Goal: Information Seeking & Learning: Compare options

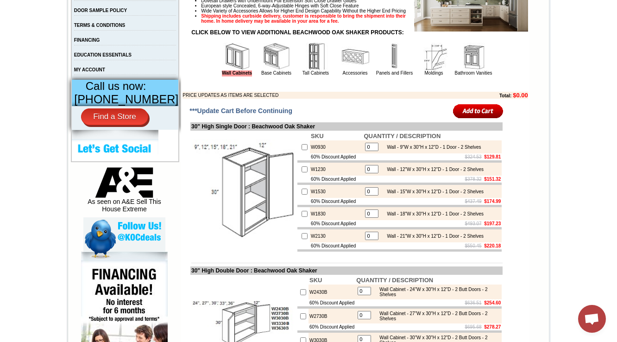
scroll to position [111, 0]
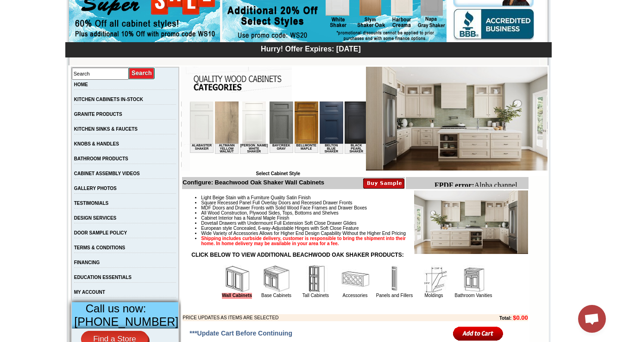
click at [459, 291] on img at bounding box center [473, 279] width 28 height 28
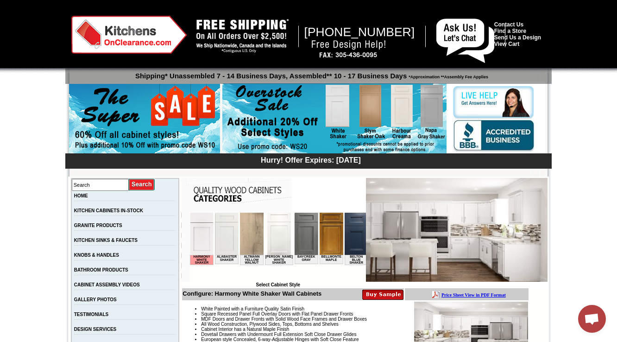
scroll to position [148, 0]
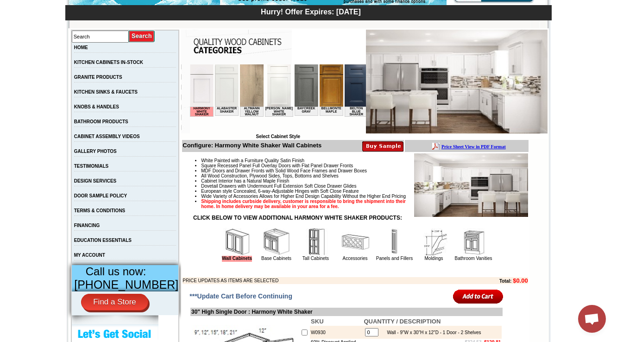
click at [485, 256] on td "Bathroom Vanities" at bounding box center [473, 244] width 39 height 35
click at [480, 256] on img at bounding box center [473, 242] width 28 height 28
click at [463, 256] on img at bounding box center [473, 242] width 28 height 28
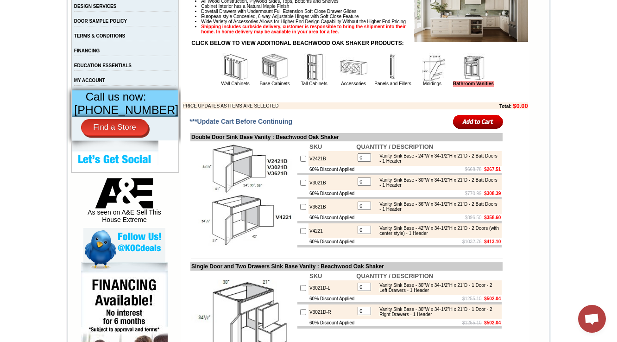
scroll to position [333, 0]
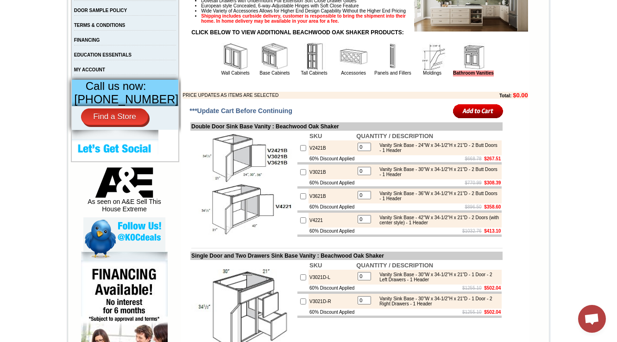
click at [190, 131] on td "Double Door Sink Base Vanity : Beachwood Oak Shaker" at bounding box center [346, 126] width 312 height 8
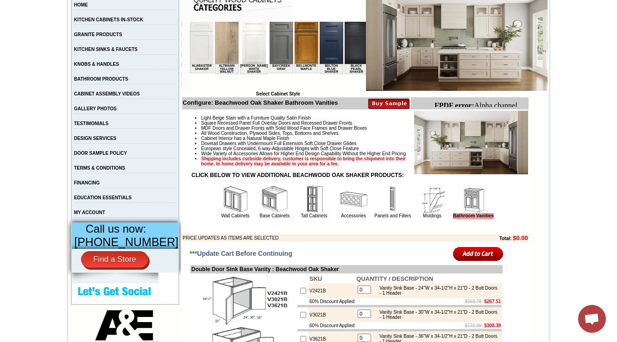
scroll to position [222, 0]
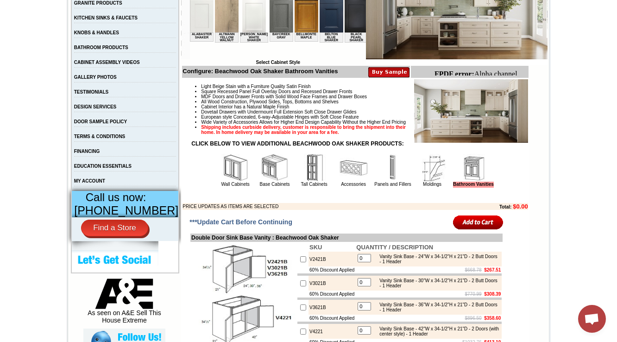
click at [418, 181] on img at bounding box center [432, 168] width 28 height 28
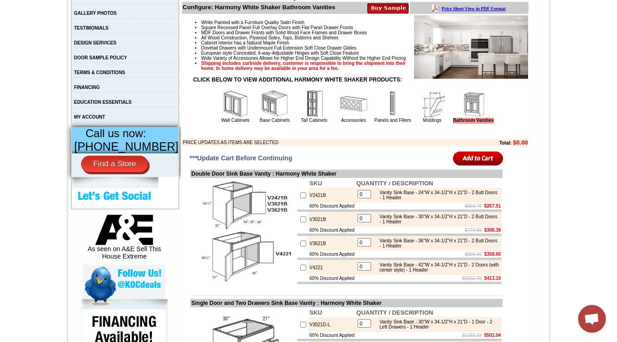
scroll to position [296, 0]
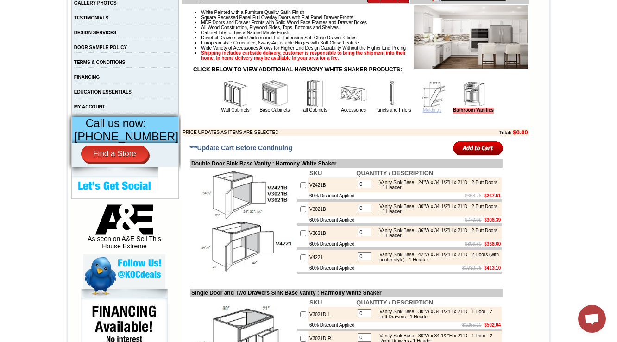
click at [423, 112] on link "Moldings" at bounding box center [432, 109] width 19 height 5
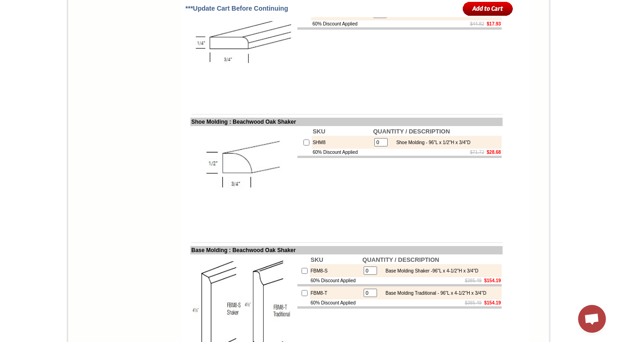
scroll to position [1037, 0]
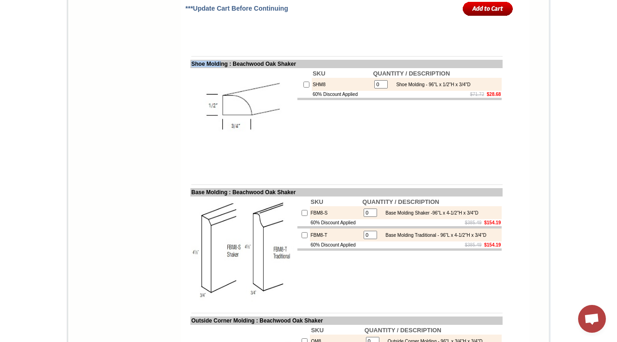
drag, startPoint x: 182, startPoint y: 85, endPoint x: 217, endPoint y: 83, distance: 34.8
click at [217, 68] on td "Shoe Molding : Beachwood Oak Shaker" at bounding box center [346, 64] width 312 height 8
copy td "Shoe Moldi"
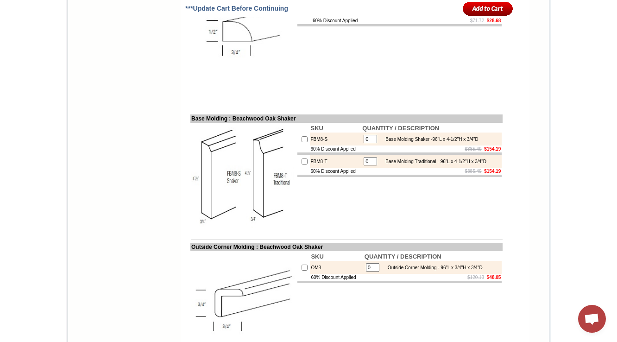
scroll to position [1111, 0]
drag, startPoint x: 182, startPoint y: 140, endPoint x: 215, endPoint y: 139, distance: 32.9
click at [215, 122] on td "Base Molding : Beachwood Oak Shaker" at bounding box center [346, 118] width 312 height 8
copy td "Base Moldi"
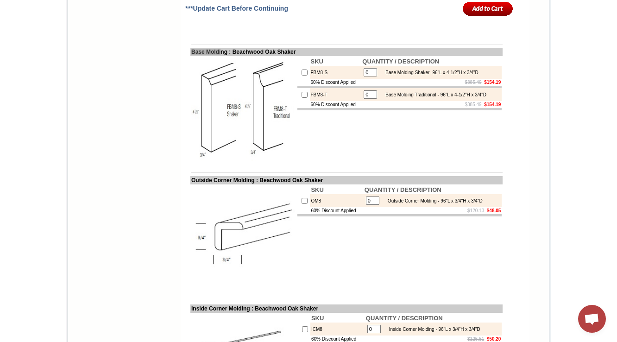
scroll to position [1185, 0]
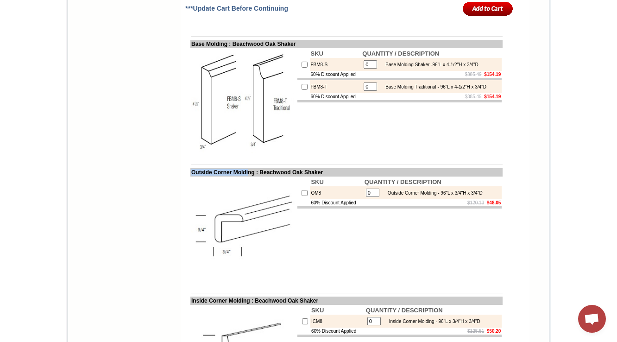
drag, startPoint x: 182, startPoint y: 196, endPoint x: 248, endPoint y: 195, distance: 65.7
click at [248, 176] on td "Outside Corner Molding : Beachwood Oak Shaker" at bounding box center [346, 172] width 312 height 8
copy td "Outside Corner Moldi"
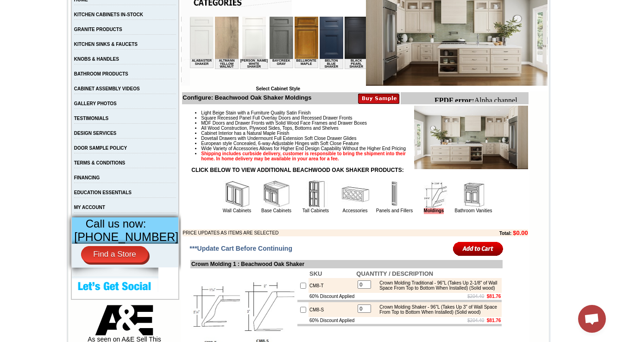
scroll to position [222, 0]
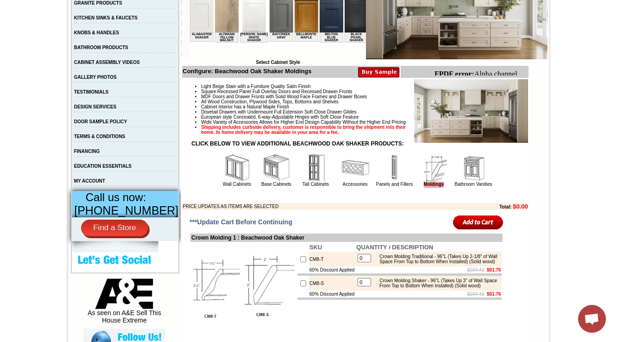
click at [381, 181] on img at bounding box center [395, 168] width 28 height 28
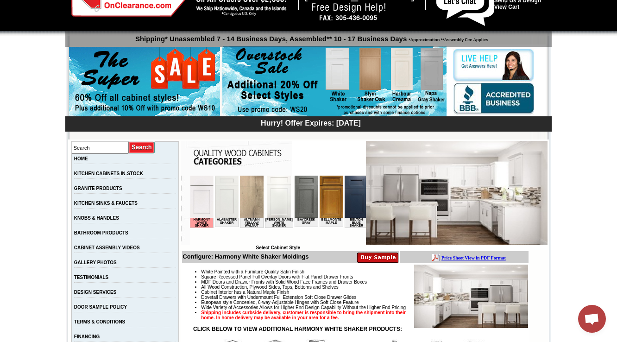
scroll to position [0, 524]
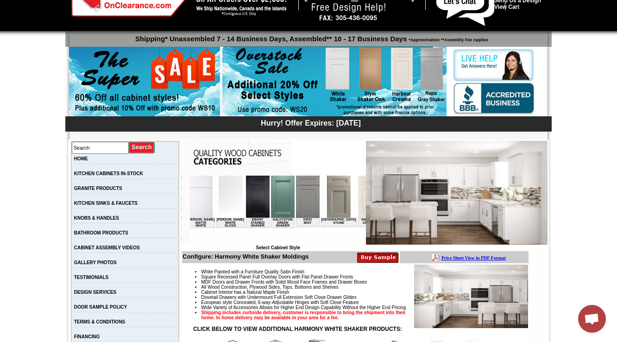
drag, startPoint x: 349, startPoint y: 199, endPoint x: 345, endPoint y: 204, distance: 6.2
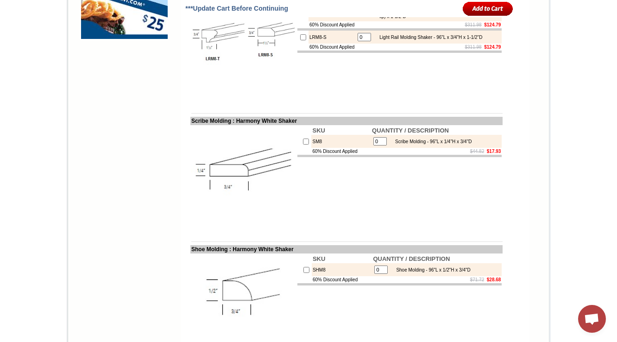
scroll to position [1081, 0]
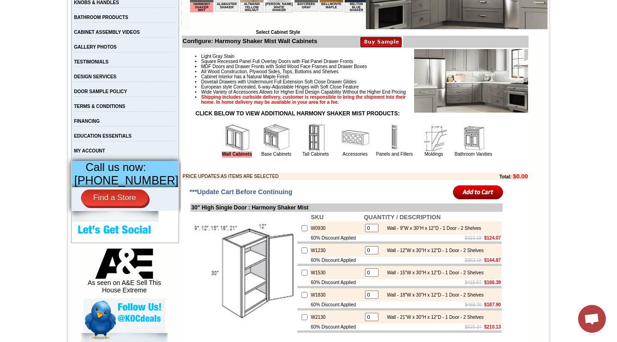
scroll to position [259, 0]
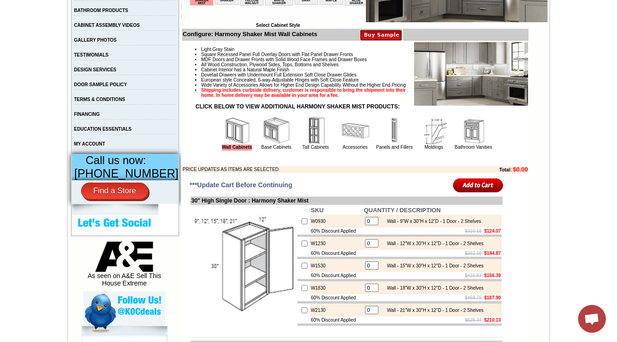
click at [402, 150] on td "Panels and Fillers" at bounding box center [394, 133] width 39 height 35
click at [430, 144] on img at bounding box center [434, 131] width 28 height 28
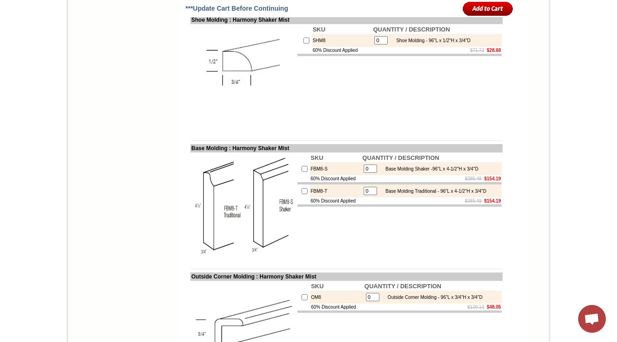
scroll to position [1118, 0]
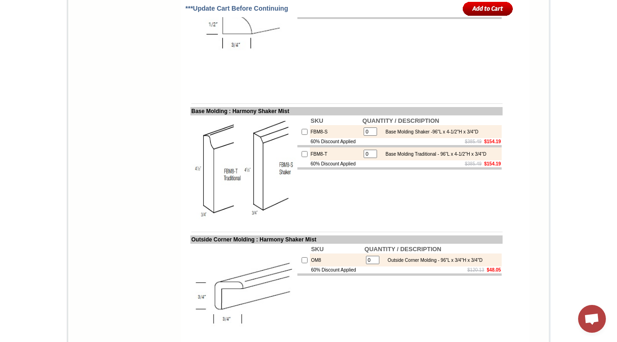
click at [339, 221] on td "SKU QUANTITY / DESCRIPTION FBM8-S 0 Base Molding Shaker -96"L x 4-1/2"H x 3/4"D…" at bounding box center [399, 168] width 206 height 106
click at [241, 187] on img at bounding box center [243, 168] width 104 height 104
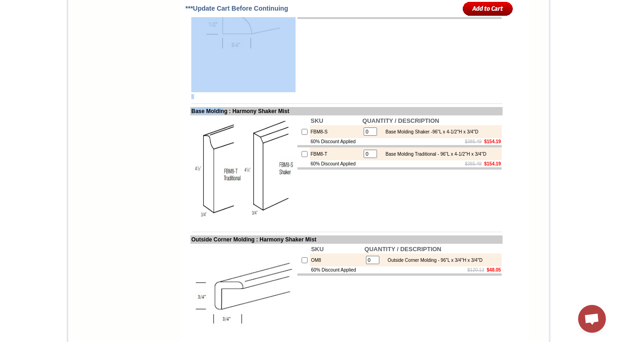
drag, startPoint x: 179, startPoint y: 132, endPoint x: 218, endPoint y: 133, distance: 38.4
click at [218, 133] on td "Crown Molding 1 : Harmony Shaker Mist SKU QUANTITY / DESCRIPTION CM8-T 0 Crown …" at bounding box center [346, 100] width 331 height 1527
click at [199, 150] on img at bounding box center [243, 168] width 104 height 104
click at [199, 115] on td "Base Molding : Harmony Shaker Mist" at bounding box center [346, 111] width 312 height 8
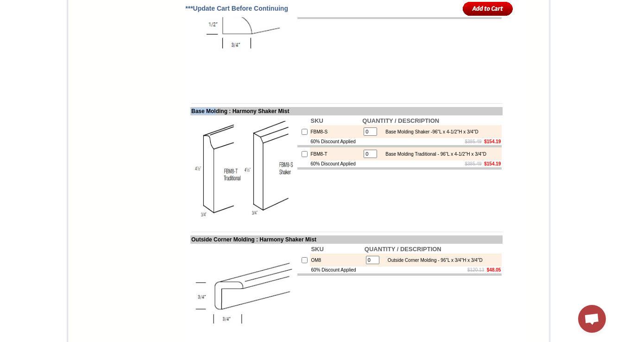
drag, startPoint x: 183, startPoint y: 132, endPoint x: 210, endPoint y: 133, distance: 27.3
click at [210, 115] on td "Base Molding : Harmony Shaker Mist" at bounding box center [346, 111] width 312 height 8
copy td "Base Mol"
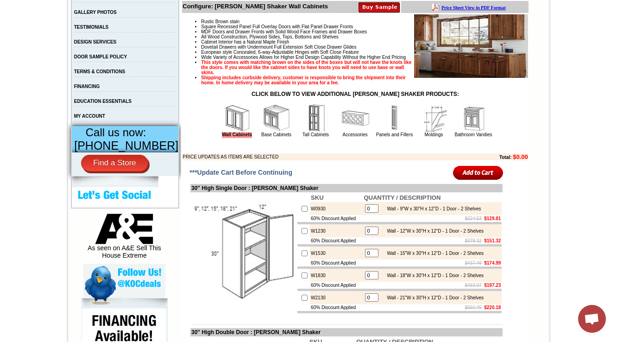
scroll to position [370, 0]
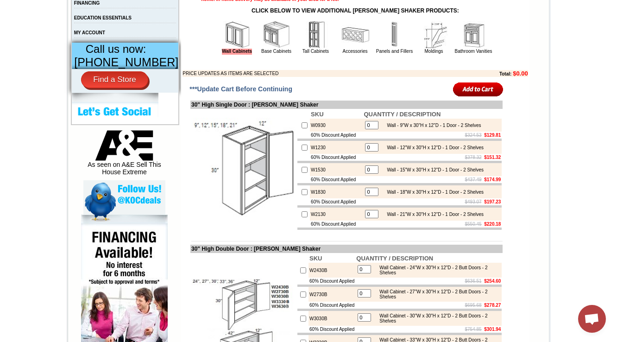
click at [420, 49] on img at bounding box center [434, 35] width 28 height 28
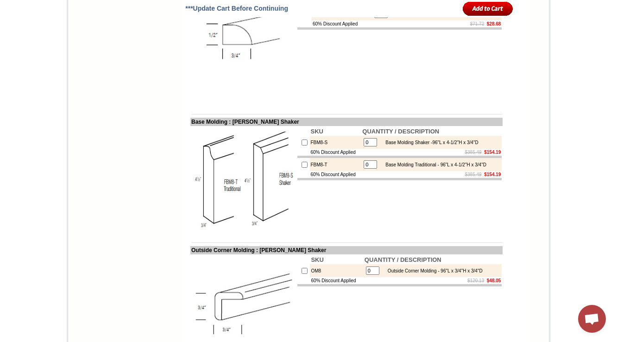
scroll to position [1136, 0]
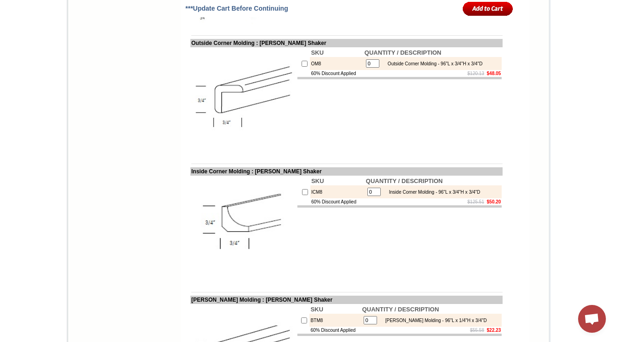
scroll to position [1284, 0]
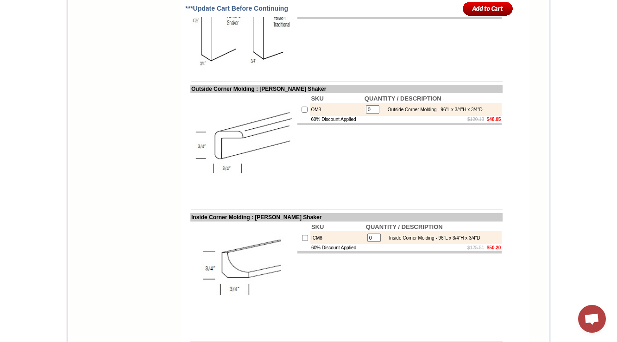
drag, startPoint x: 619, startPoint y: 207, endPoint x: 617, endPoint y: 9, distance: 198.2
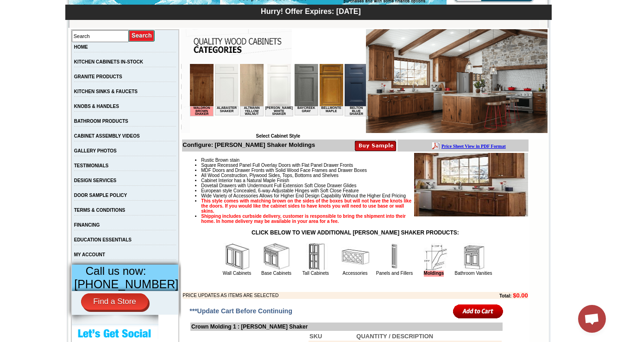
scroll to position [222, 0]
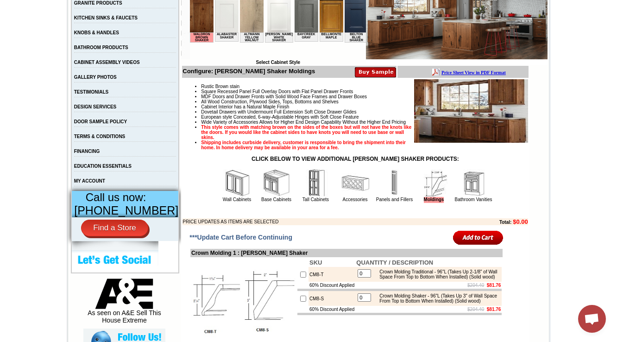
click at [390, 224] on td "Rustic Brown stain Square Recessed Panel Full Overlay Doors with Flat Panel Dra…" at bounding box center [355, 152] width 346 height 147
click at [383, 197] on img at bounding box center [395, 183] width 28 height 28
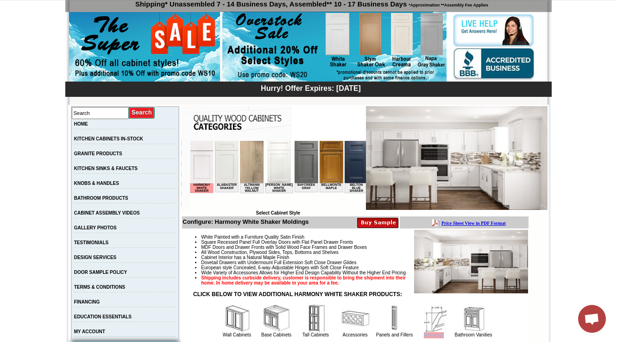
scroll to position [222, 0]
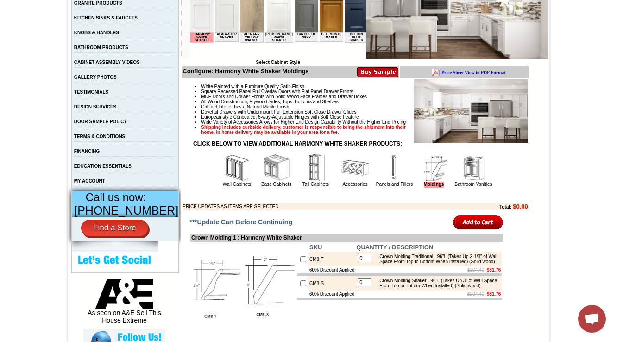
click at [381, 172] on img at bounding box center [395, 168] width 28 height 28
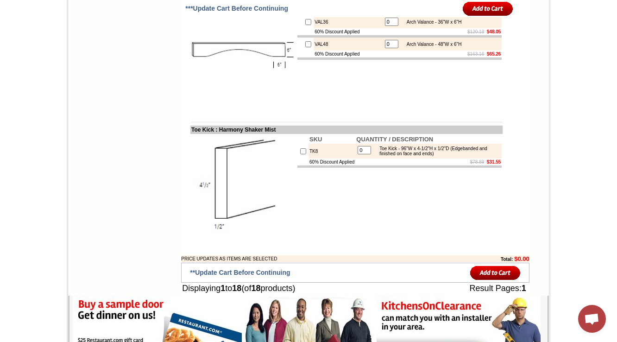
scroll to position [1101, 0]
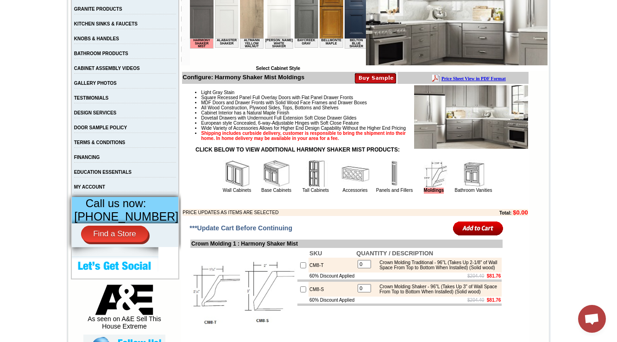
scroll to position [222, 0]
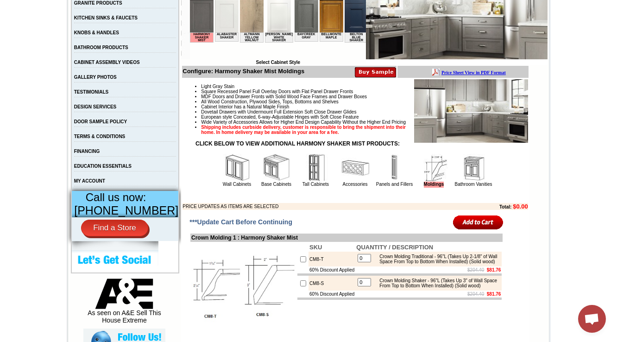
click at [391, 181] on img at bounding box center [395, 168] width 28 height 28
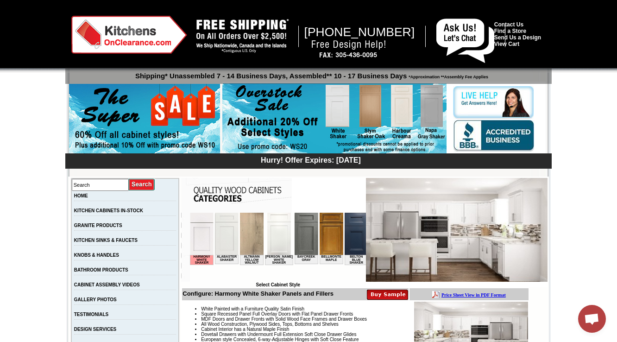
scroll to position [222, 0]
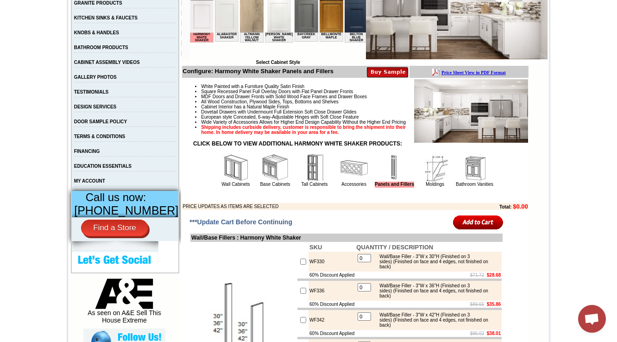
click at [334, 185] on td "Accessories" at bounding box center [353, 170] width 39 height 35
click at [340, 181] on img at bounding box center [354, 168] width 28 height 28
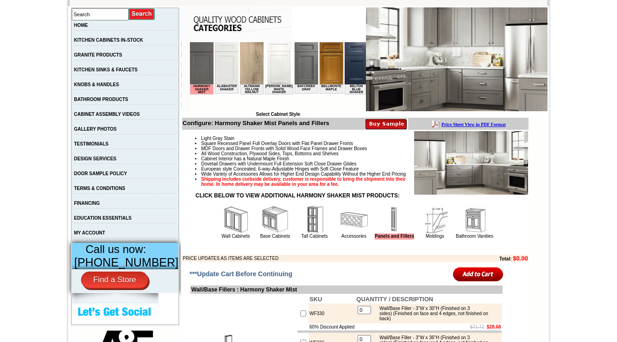
scroll to position [259, 0]
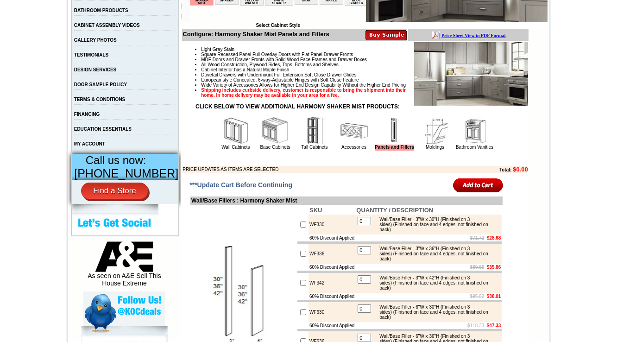
click at [340, 144] on img at bounding box center [354, 131] width 28 height 28
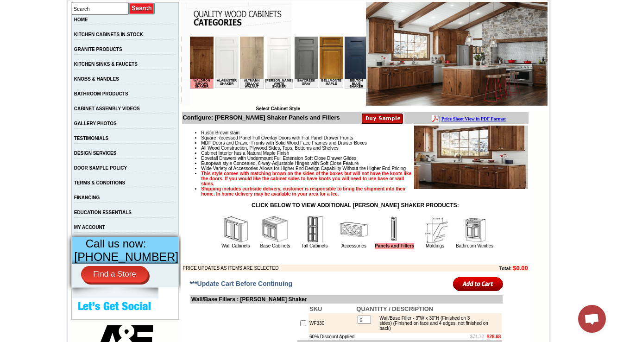
scroll to position [222, 0]
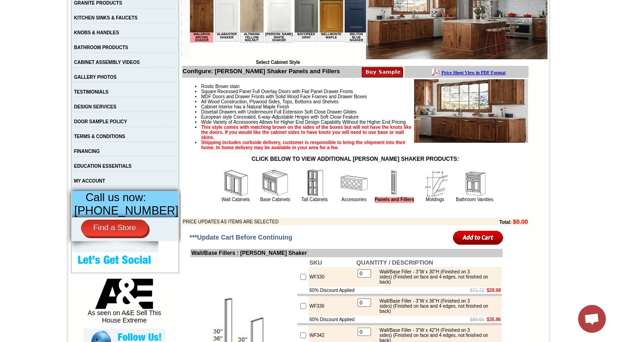
click at [340, 197] on img at bounding box center [354, 183] width 28 height 28
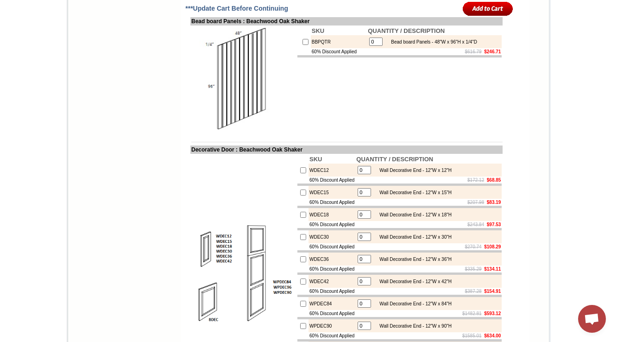
scroll to position [1222, 0]
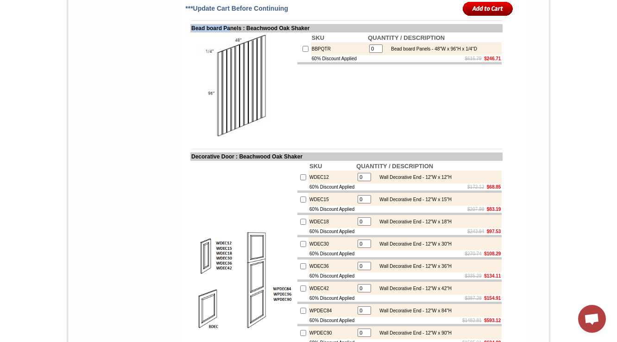
drag, startPoint x: 181, startPoint y: 75, endPoint x: 227, endPoint y: 73, distance: 45.4
click at [227, 32] on td "Bead board Panels : Beachwood Oak Shaker" at bounding box center [346, 28] width 312 height 8
copy td "Bead board Pa"
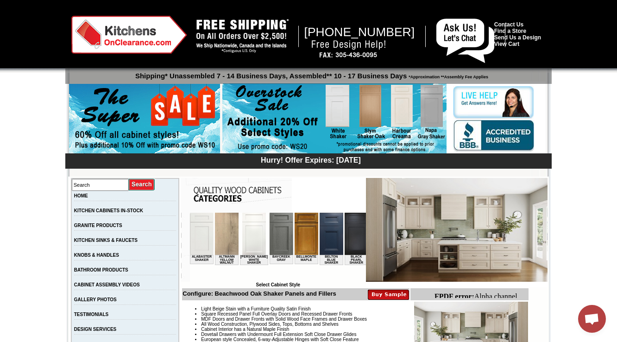
scroll to position [259, 0]
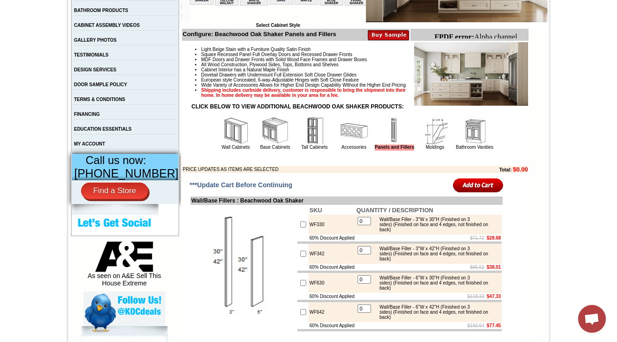
click at [340, 144] on img at bounding box center [354, 131] width 28 height 28
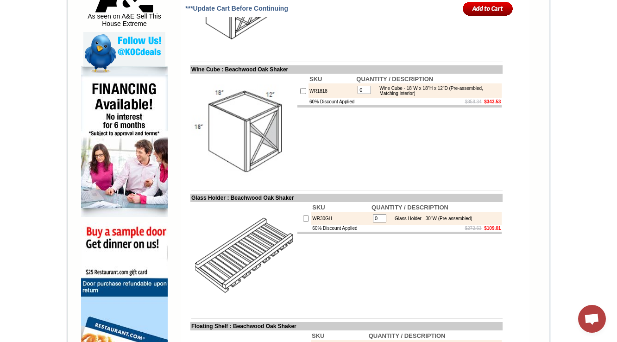
scroll to position [556, 0]
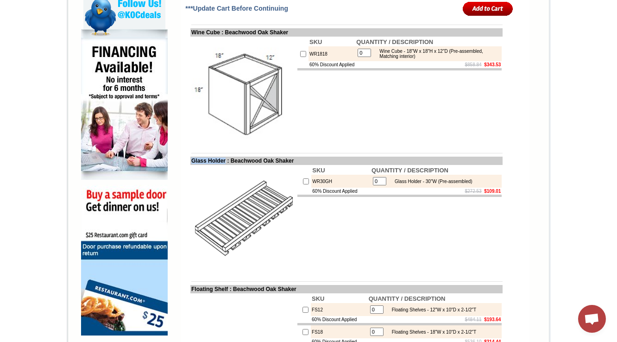
drag, startPoint x: 220, startPoint y: 178, endPoint x: 186, endPoint y: 170, distance: 35.5
copy tbody "Glass Holder"
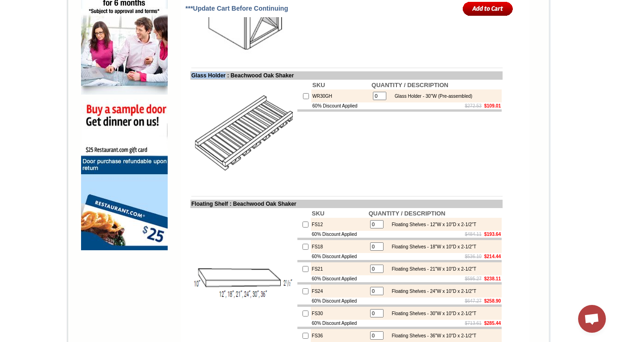
scroll to position [741, 0]
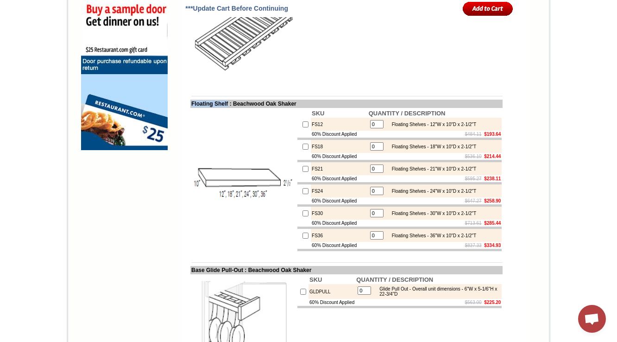
drag, startPoint x: 181, startPoint y: 122, endPoint x: 225, endPoint y: 120, distance: 44.5
click at [225, 108] on td "Floating Shelf : Beachwood Oak Shaker" at bounding box center [346, 104] width 312 height 8
copy td "Floating Shelf"
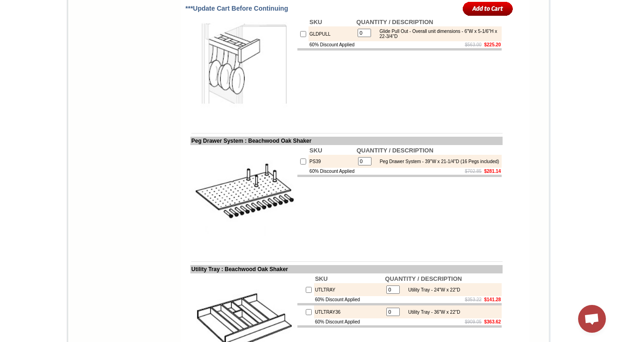
scroll to position [1000, 0]
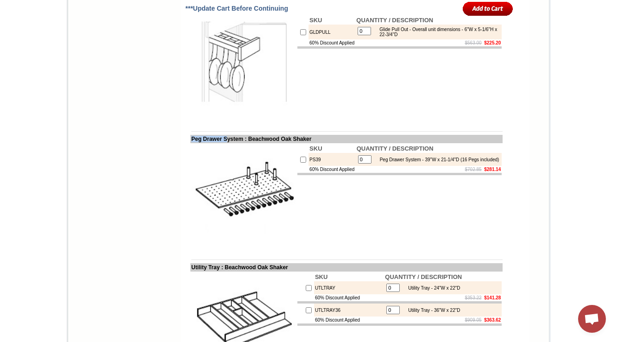
drag, startPoint x: 183, startPoint y: 163, endPoint x: 223, endPoint y: 162, distance: 40.3
click at [223, 143] on td "Peg Drawer System : Beachwood Oak Shaker" at bounding box center [346, 139] width 312 height 8
copy td "Peg Drawer S"
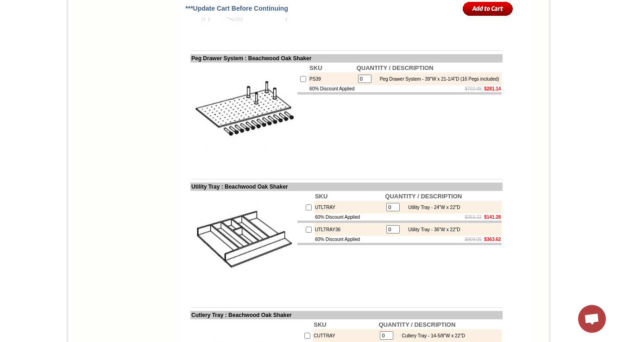
scroll to position [1103, 0]
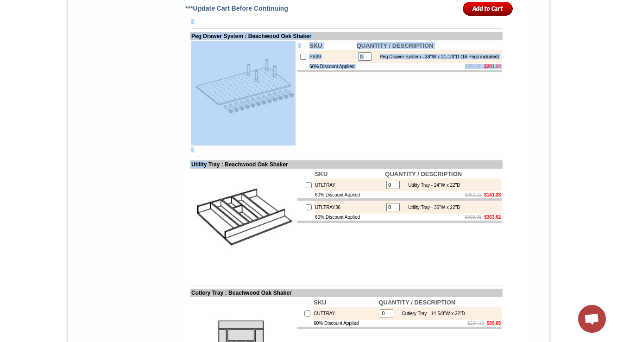
drag, startPoint x: 180, startPoint y: 191, endPoint x: 202, endPoint y: 191, distance: 22.7
click at [200, 169] on td "Utility Tray : Beachwood Oak Shaker" at bounding box center [346, 164] width 312 height 8
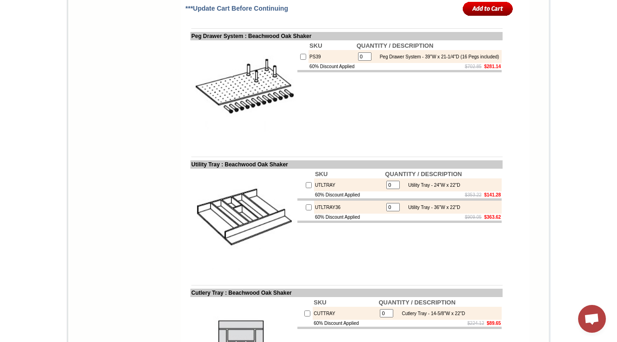
click at [190, 169] on td "Utility Tray : Beachwood Oak Shaker" at bounding box center [346, 164] width 312 height 8
copy td "Utility"
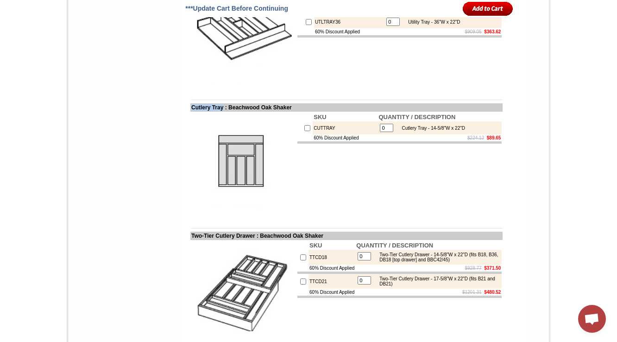
drag, startPoint x: 183, startPoint y: 132, endPoint x: 220, endPoint y: 132, distance: 37.0
click at [220, 112] on td "Cutlery Tray : Beachwood Oak Shaker" at bounding box center [346, 107] width 312 height 8
copy td "Cutlery Tray"
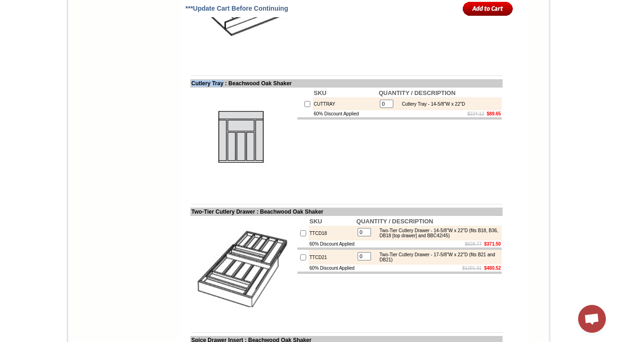
scroll to position [1325, 0]
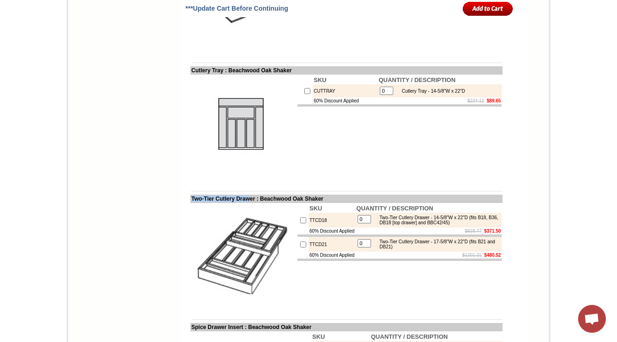
drag, startPoint x: 181, startPoint y: 227, endPoint x: 253, endPoint y: 226, distance: 71.8
click at [253, 203] on td "Two-Tier Cutlery Drawer : Beachwood Oak Shaker" at bounding box center [346, 198] width 312 height 8
copy td "Two-Tier Cutlery Draw"
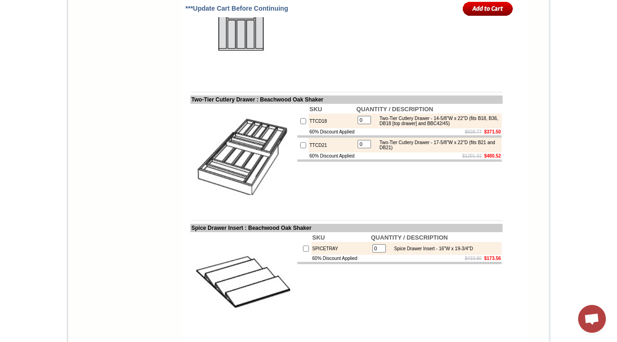
scroll to position [1473, 0]
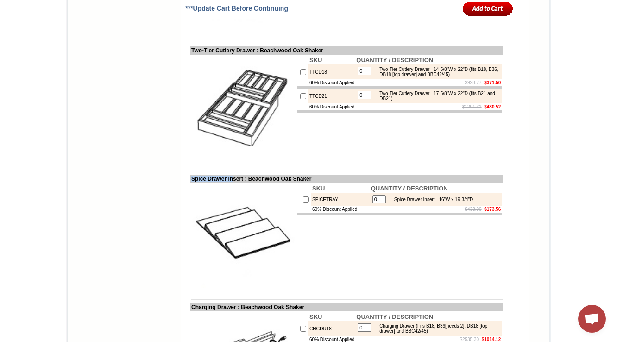
drag, startPoint x: 181, startPoint y: 206, endPoint x: 233, endPoint y: 207, distance: 52.8
click at [233, 183] on td "Spice Drawer Insert : Beachwood Oak Shaker" at bounding box center [346, 179] width 312 height 8
copy td "Spice Drawer In"
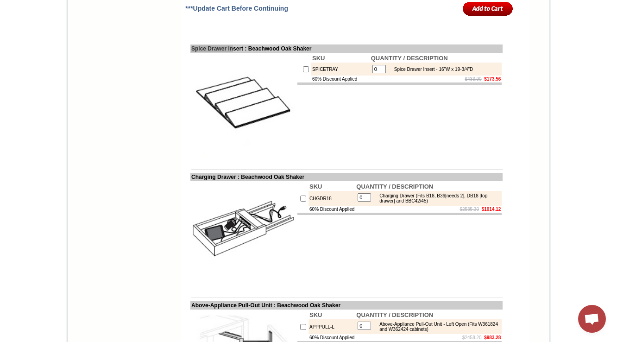
scroll to position [1658, 0]
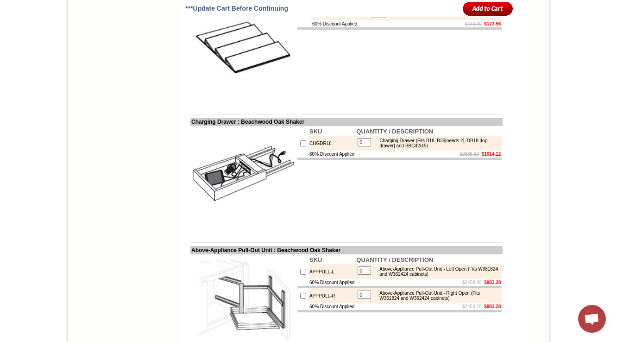
click at [418, 94] on td "SKU QUANTITY / DESCRIPTION SPICETRAY 0 Spice Drawer Insert - 16"W x 19-3/4"D 60…" at bounding box center [399, 51] width 206 height 106
drag, startPoint x: 200, startPoint y: 150, endPoint x: 224, endPoint y: 154, distance: 24.4
click at [224, 126] on td "Charging Drawer : Beachwood Oak Shaker" at bounding box center [346, 122] width 312 height 8
copy td "Charging Dra"
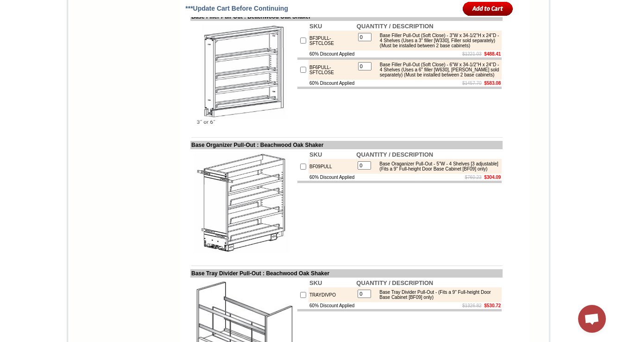
scroll to position [2214, 0]
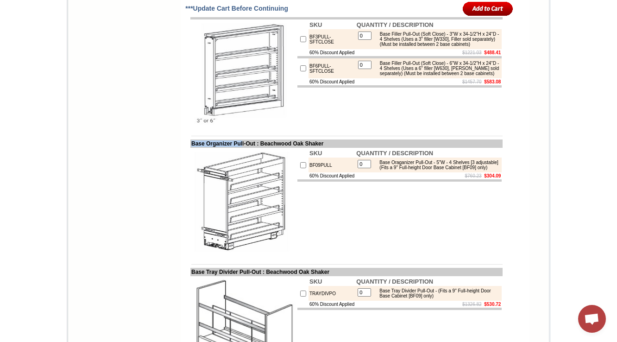
drag, startPoint x: 181, startPoint y: 208, endPoint x: 241, endPoint y: 212, distance: 59.8
click at [241, 148] on td "Base Organizer Pull-Out : Beachwood Oak Shaker" at bounding box center [346, 143] width 312 height 8
copy td "Base Organizer Pul"
drag, startPoint x: 182, startPoint y: 81, endPoint x: 202, endPoint y: 83, distance: 20.0
click at [202, 19] on td "Base Filler Pull-Out : Beachwood Oak Shaker" at bounding box center [346, 15] width 312 height 8
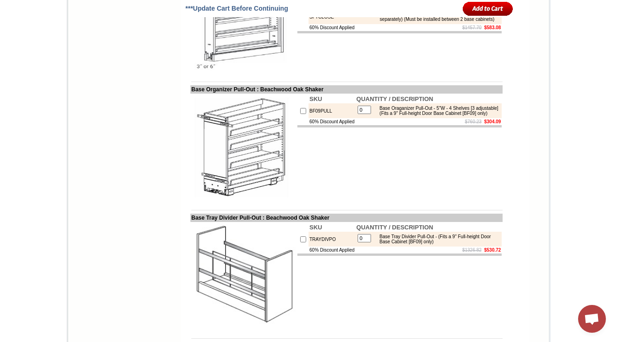
scroll to position [2251, 0]
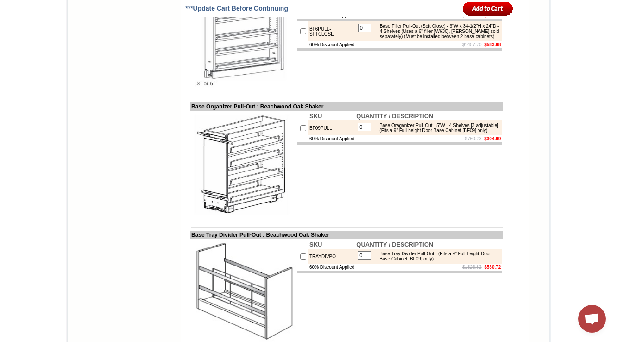
click at [309, 135] on td "BF09PULL" at bounding box center [331, 127] width 47 height 15
copy td "BF09PULL"
click at [310, 217] on td "SKU QUANTITY / DESCRIPTION BF09PULL 0 Base Oraganizer Pull-Out - 5"W - 4 Shelve…" at bounding box center [399, 164] width 206 height 106
drag, startPoint x: 181, startPoint y: 43, endPoint x: 243, endPoint y: 44, distance: 61.6
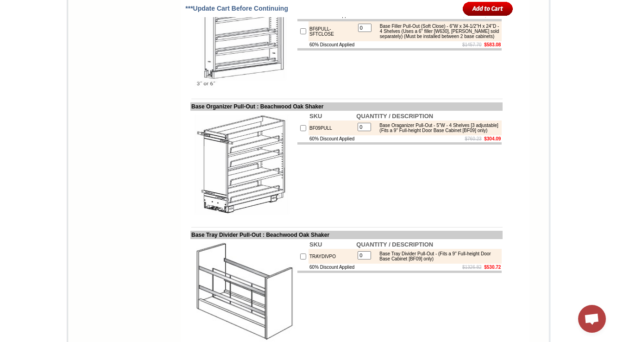
drag, startPoint x: 182, startPoint y: 174, endPoint x: 254, endPoint y: 171, distance: 71.8
click at [254, 111] on td "Base Organizer Pull-Out : Beachwood Oak Shaker" at bounding box center [346, 106] width 312 height 8
click at [308, 135] on td "BF09PULL" at bounding box center [331, 127] width 47 height 15
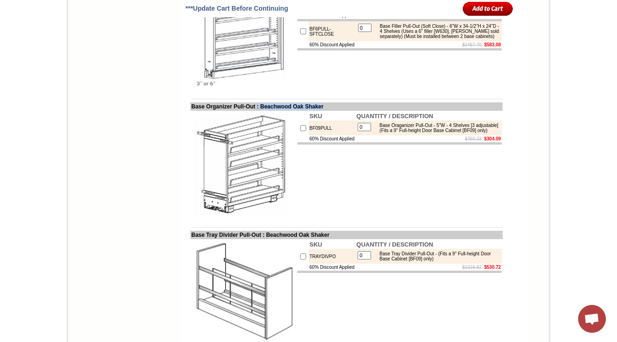
drag, startPoint x: 341, startPoint y: 173, endPoint x: 73, endPoint y: 2, distance: 317.8
click at [263, 111] on td "Base Organizer Pull-Out : Beachwood Oak Shaker" at bounding box center [346, 106] width 312 height 8
drag, startPoint x: 380, startPoint y: 193, endPoint x: 434, endPoint y: 205, distance: 55.5
click at [434, 133] on div "Base Oraganizer Pull-Out - 5"W - 4 Shelves [3 adjustable] (Fits a 9" Full-heigh…" at bounding box center [437, 128] width 125 height 10
click at [428, 217] on td "SKU QUANTITY / DESCRIPTION BF09PULL 0 Base Oraganizer Pull-Out - 5"W - 4 Shelve…" at bounding box center [399, 164] width 206 height 106
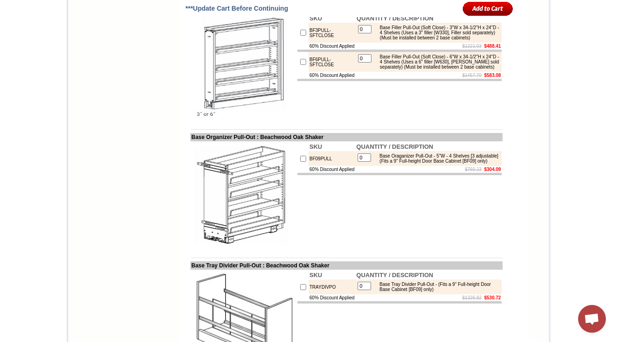
scroll to position [2214, 0]
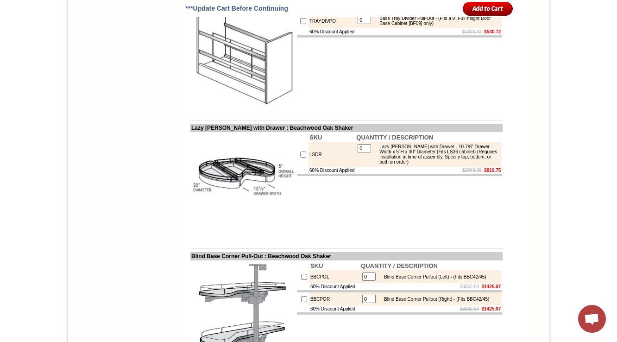
scroll to position [2473, 0]
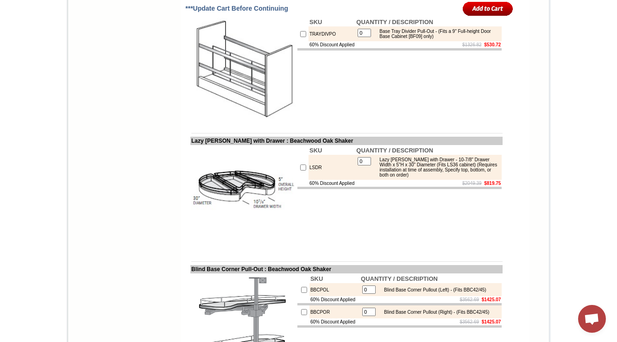
drag, startPoint x: 184, startPoint y: 81, endPoint x: 235, endPoint y: 82, distance: 50.5
click at [235, 17] on td "Base Tray Divider Pull-Out : Beachwood Oak Shaker" at bounding box center [346, 12] width 312 height 8
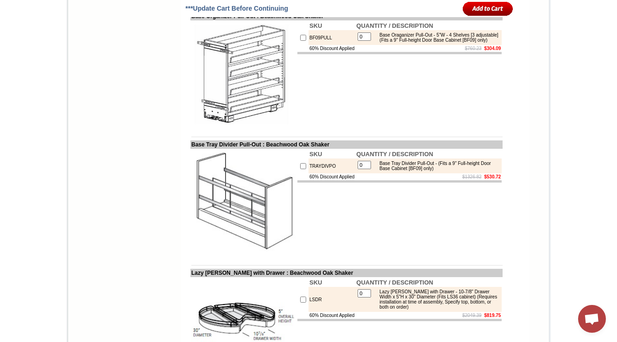
scroll to position [2427, 0]
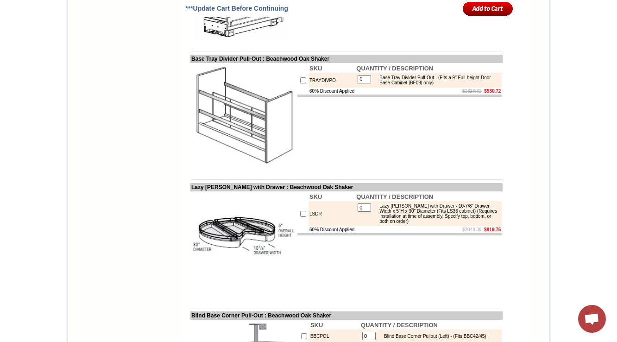
click at [355, 169] on td "SKU QUANTITY / DESCRIPTION TRAYDIVPO 0 Base Tray Divider Pull-Out - (Fits a 9" …" at bounding box center [399, 116] width 206 height 106
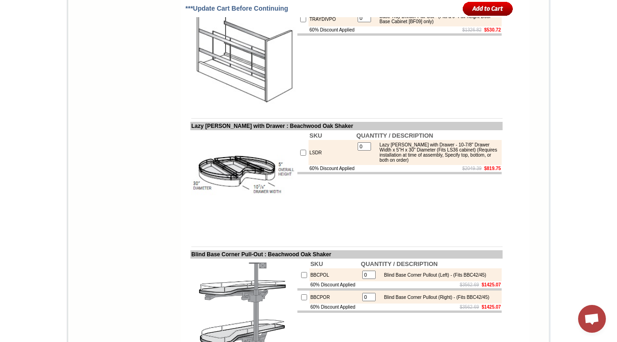
scroll to position [2501, 0]
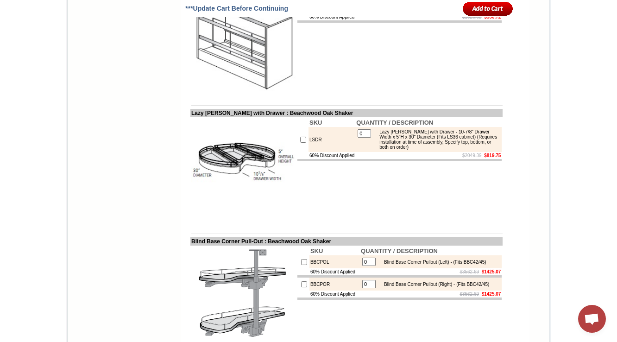
drag, startPoint x: 181, startPoint y: 51, endPoint x: 249, endPoint y: 51, distance: 67.1
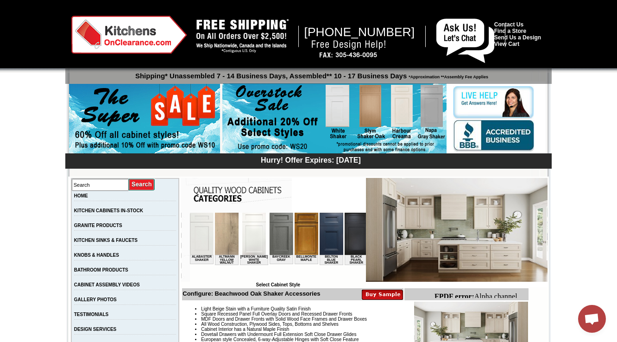
scroll to position [185, 0]
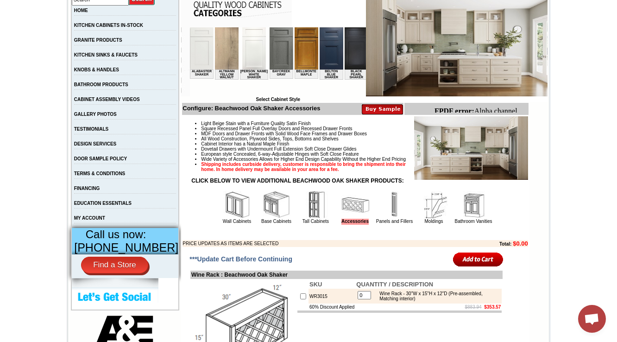
click at [307, 219] on img at bounding box center [316, 205] width 28 height 28
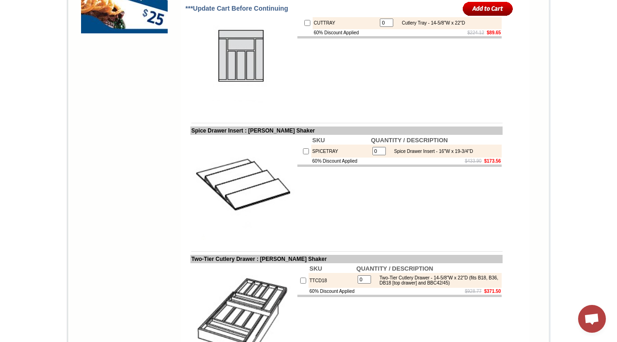
scroll to position [859, 0]
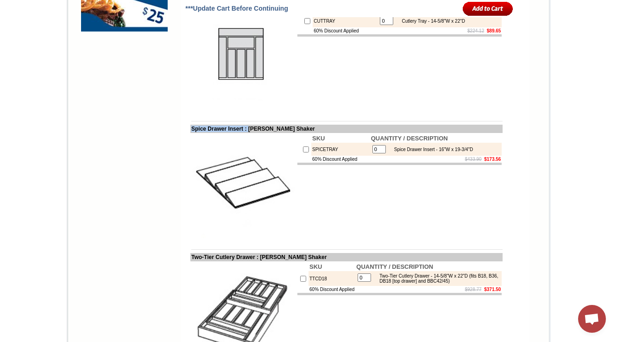
drag, startPoint x: 181, startPoint y: 149, endPoint x: 252, endPoint y: 149, distance: 70.4
click at [252, 133] on td "Spice Drawer Insert : [PERSON_NAME] Shaker" at bounding box center [346, 129] width 312 height 8
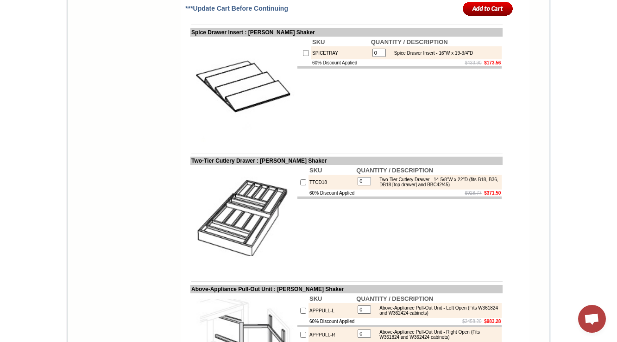
scroll to position [935, 0]
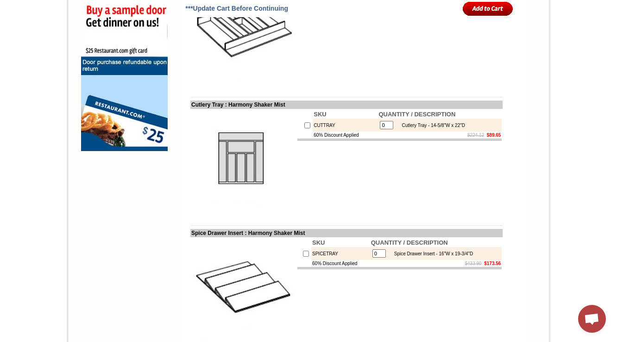
scroll to position [741, 0]
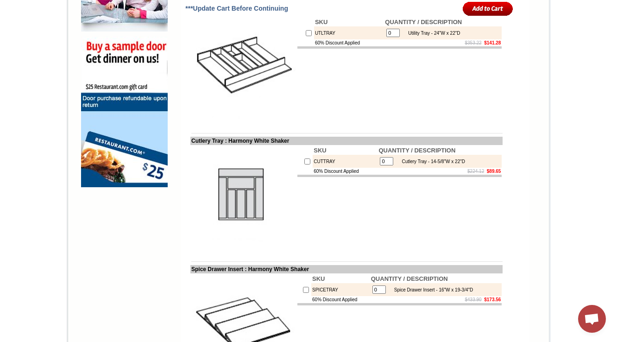
scroll to position [741, 0]
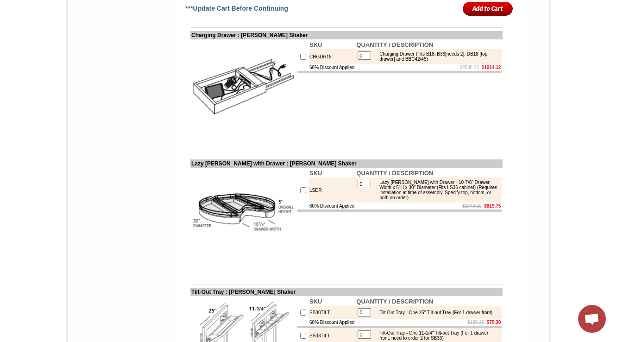
scroll to position [2617, 0]
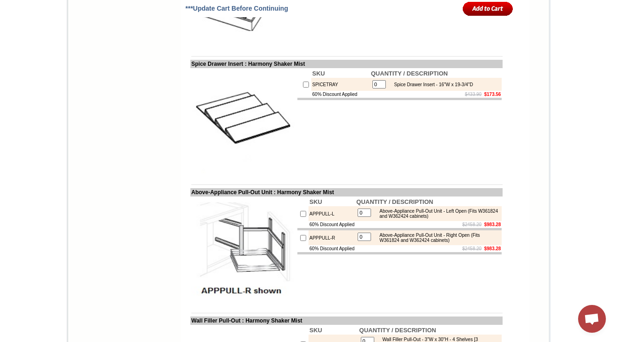
scroll to position [2488, 0]
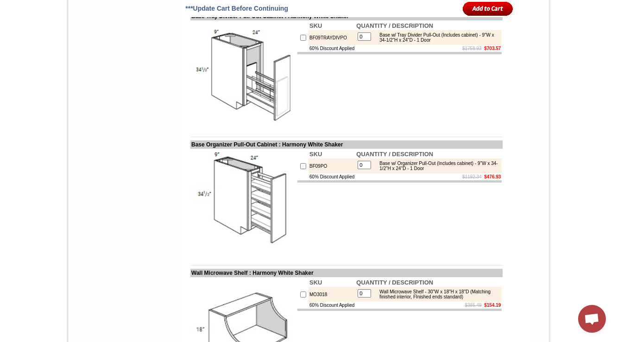
scroll to position [2118, 0]
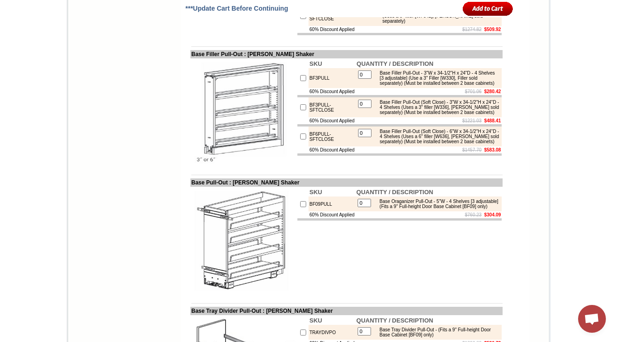
scroll to position [2150, 0]
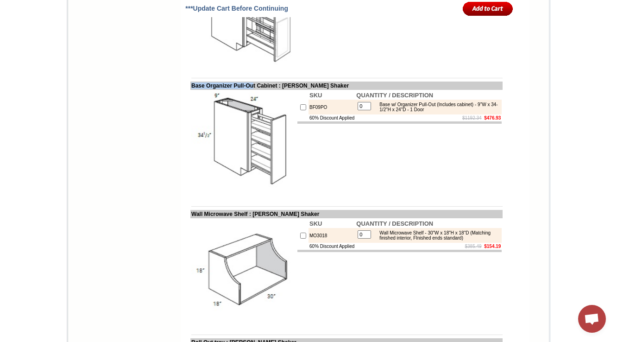
click at [443, 68] on td "SKU QUANTITY / DESCRIPTION BF09TRAYDIVPO 0 Base w/ Tray Divider Pull-Out (Inclu…" at bounding box center [399, 15] width 206 height 106
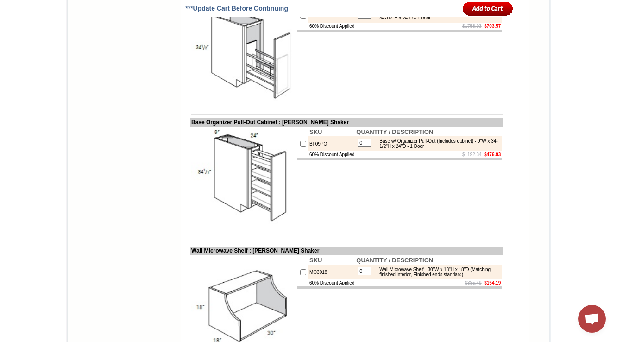
scroll to position [2113, 0]
drag, startPoint x: 180, startPoint y: 76, endPoint x: 212, endPoint y: 84, distance: 33.8
click at [200, 100] on img at bounding box center [243, 52] width 104 height 104
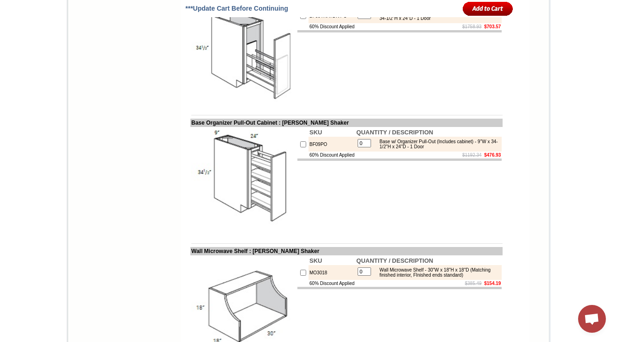
drag, startPoint x: 183, startPoint y: 79, endPoint x: 270, endPoint y: 77, distance: 87.5
copy td "Base Tray Divider Pull-Out C"
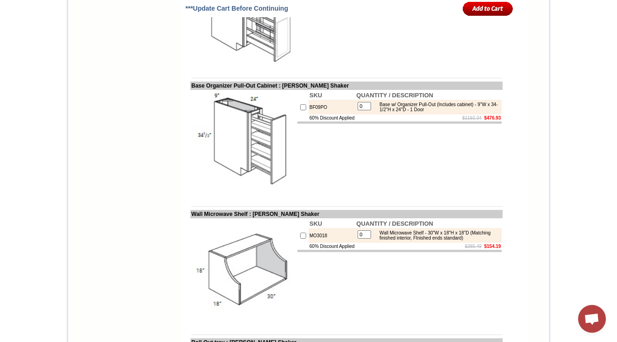
scroll to position [2335, 0]
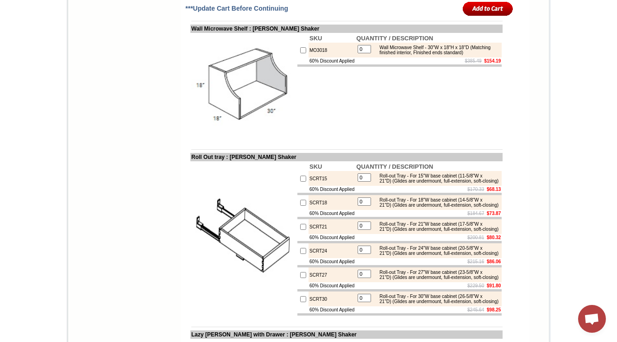
click at [393, 139] on td "SKU QUANTITY / DESCRIPTION MO3018 0 Wall Microwave Shelf - 30"W x 18"H x 18"D (…" at bounding box center [399, 86] width 206 height 106
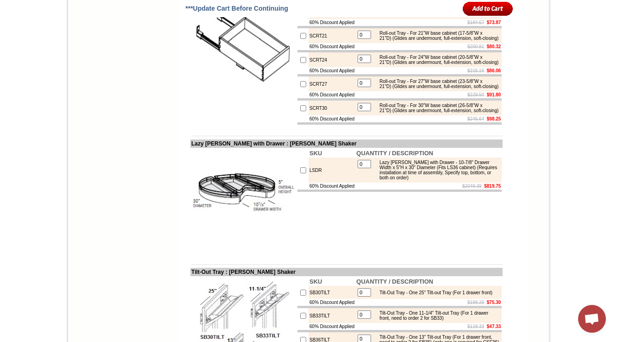
scroll to position [2520, 0]
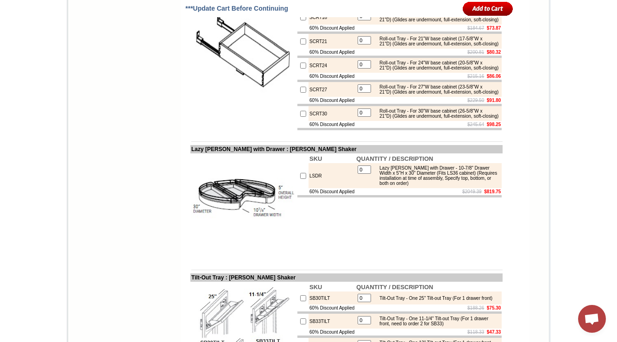
drag, startPoint x: 181, startPoint y: 58, endPoint x: 220, endPoint y: 61, distance: 39.4
copy td "Roll Out tray"
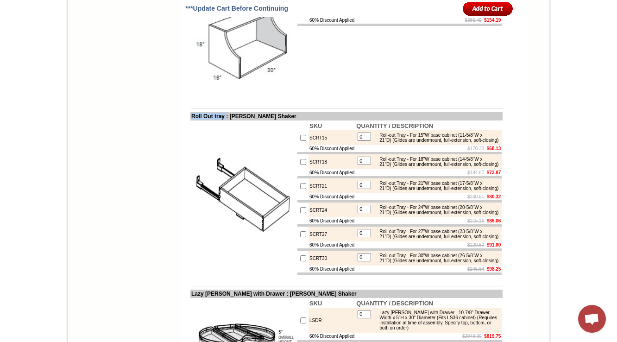
scroll to position [2372, 0]
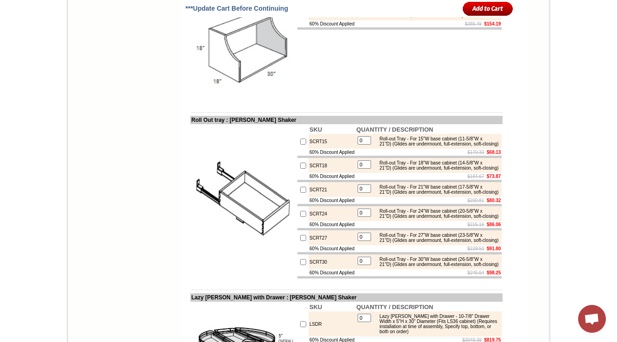
drag, startPoint x: 180, startPoint y: 75, endPoint x: 237, endPoint y: 76, distance: 56.9
copy td "Wall Microwave S"
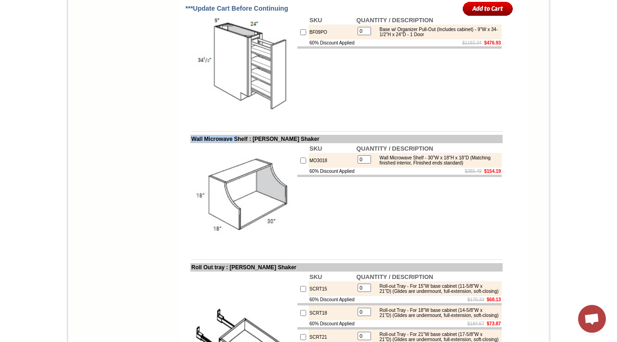
scroll to position [2224, 0]
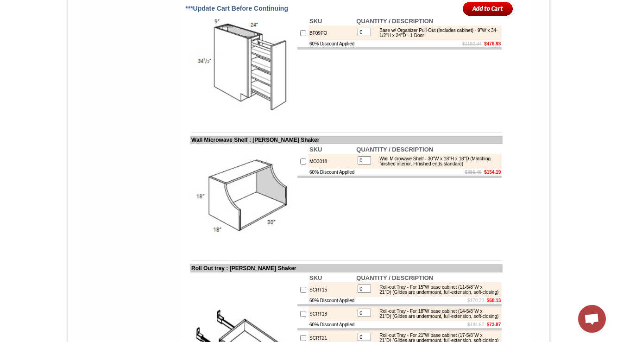
click at [190, 16] on td "Base Organizer Pull-Out Cabinet : Waldron Brown Shaker" at bounding box center [346, 11] width 312 height 8
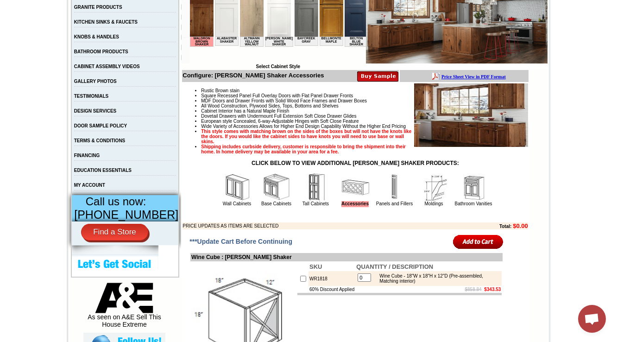
scroll to position [222, 0]
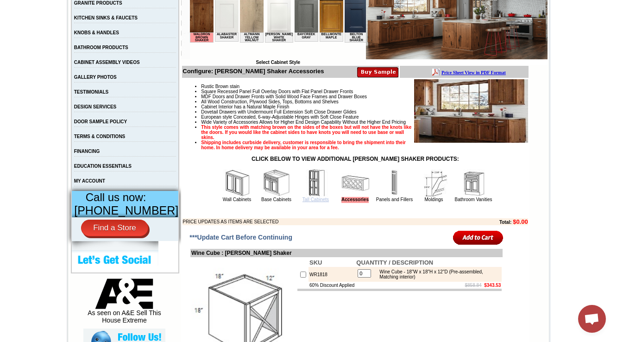
click at [302, 202] on link "Tall Cabinets" at bounding box center [315, 199] width 26 height 5
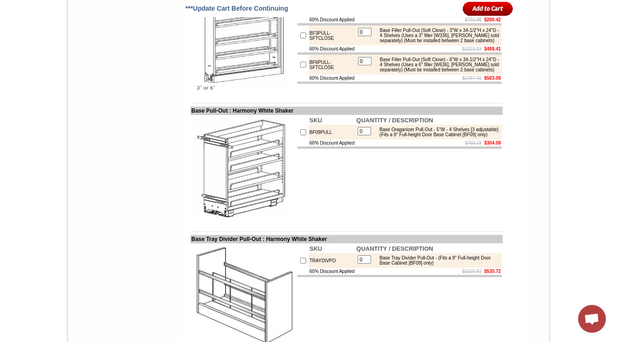
scroll to position [2132, 0]
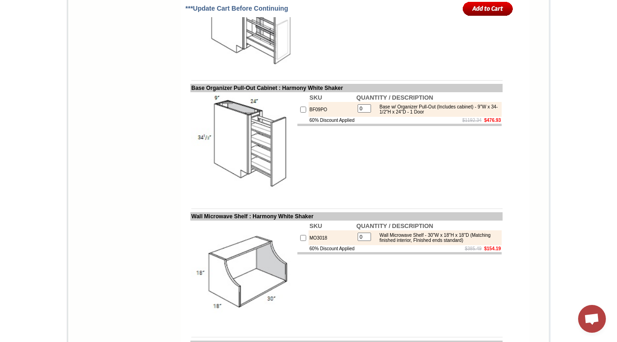
click at [310, 117] on td "BF09PO" at bounding box center [331, 109] width 47 height 15
copy td "BF09PO"
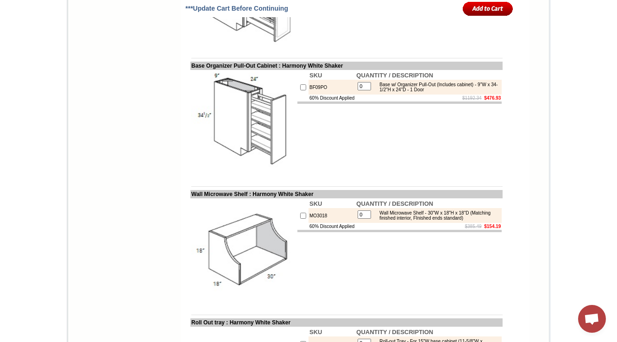
scroll to position [2117, 0]
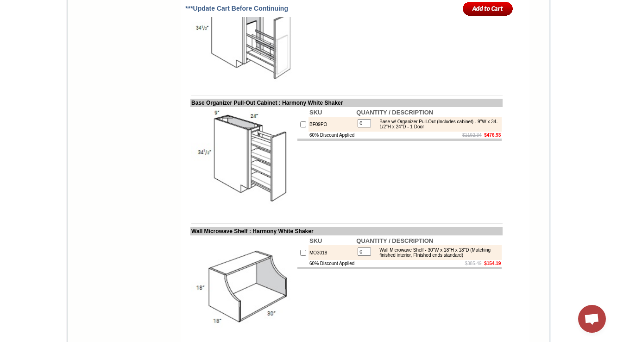
click at [413, 85] on td "SKU QUANTITY / DESCRIPTION BF09TRAYDIVPO 0 Base w/ Tray Divider Pull-Out (Inclu…" at bounding box center [399, 32] width 206 height 106
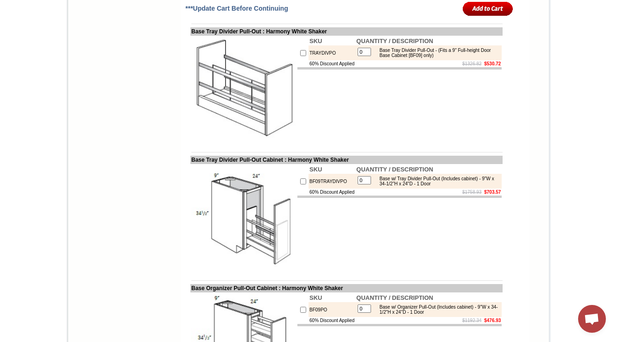
scroll to position [1969, 0]
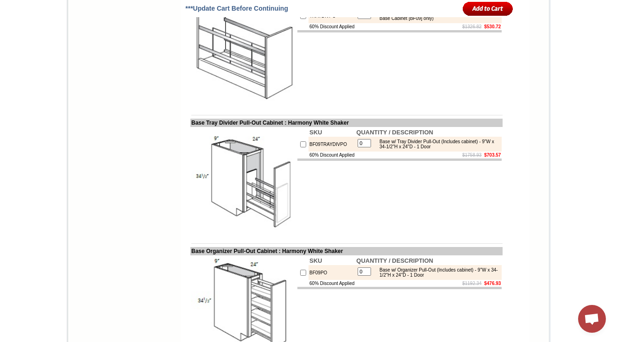
click at [308, 151] on td "BF09TRAYDIVPO" at bounding box center [331, 144] width 47 height 15
copy td "BF09TRAYDIVPO"
drag, startPoint x: 183, startPoint y: 205, endPoint x: 285, endPoint y: 206, distance: 102.3
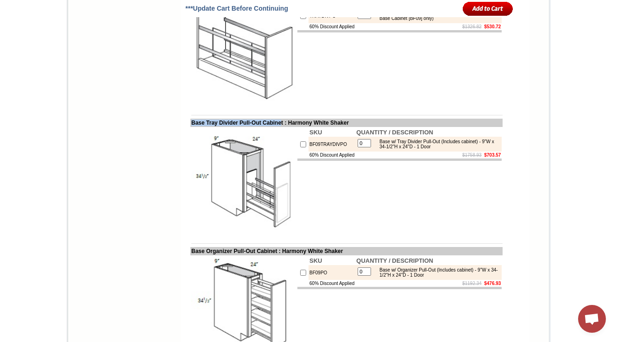
click at [285, 127] on td "Base Tray Divider Pull-Out Cabinet : Harmony White Shaker" at bounding box center [346, 123] width 312 height 8
copy td "Base Tray Divider Pull-Out Cabine"
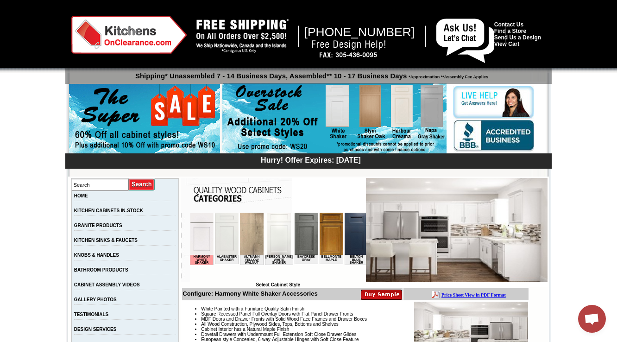
scroll to position [259, 0]
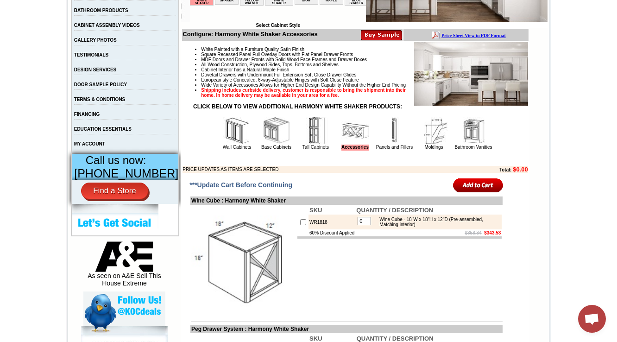
click at [302, 144] on img at bounding box center [316, 131] width 28 height 28
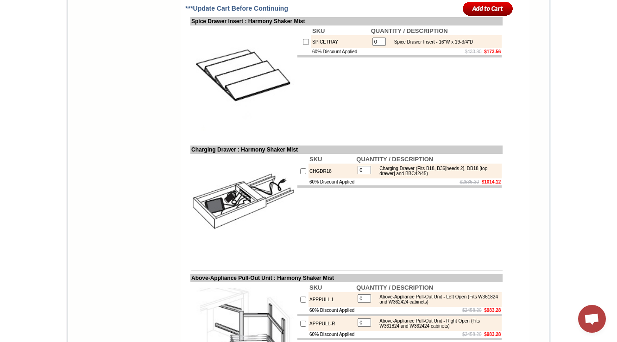
drag, startPoint x: 500, startPoint y: 119, endPoint x: 493, endPoint y: 121, distance: 6.3
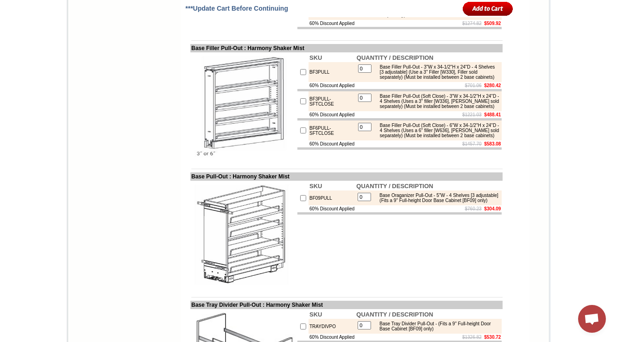
scroll to position [2132, 0]
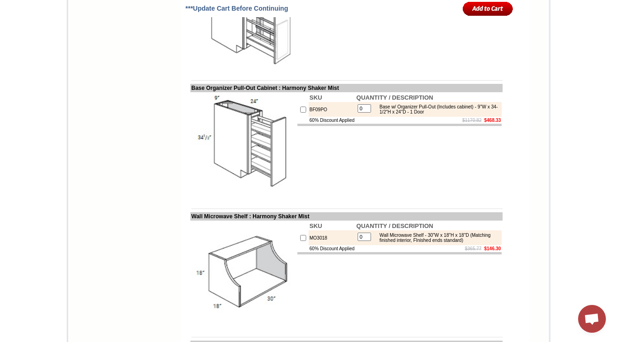
click at [314, 117] on td "BF09PO" at bounding box center [331, 109] width 47 height 15
copy td "BF09PO"
drag, startPoint x: 230, startPoint y: 176, endPoint x: 194, endPoint y: 170, distance: 36.5
click at [230, 176] on img at bounding box center [243, 145] width 104 height 104
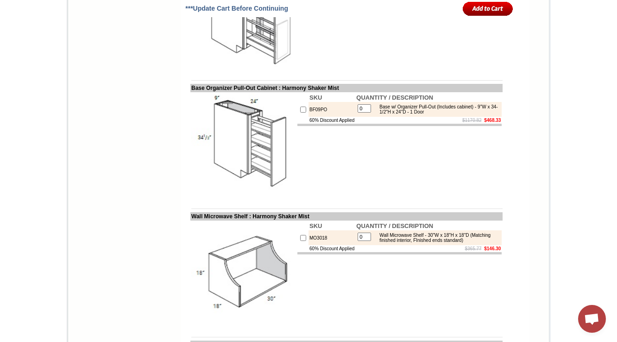
click at [190, 92] on td "Base Organizer Pull-Out Cabinet : Harmony Shaker Mist" at bounding box center [346, 88] width 312 height 8
drag, startPoint x: 187, startPoint y: 171, endPoint x: 249, endPoint y: 170, distance: 61.6
click at [249, 92] on td "Base Organizer Pull-Out Cabinet : Harmony Shaker Mist" at bounding box center [346, 88] width 312 height 8
copy td "Base Organizer Pull-O"
click at [308, 117] on td "BF09PO" at bounding box center [331, 109] width 47 height 15
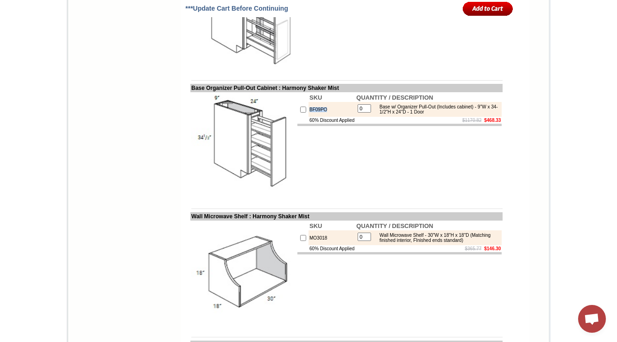
click at [308, 117] on td "BF09PO" at bounding box center [331, 109] width 47 height 15
copy td "BF09PO"
click at [459, 70] on td "SKU QUANTITY / DESCRIPTION BF09TRAYDIVPO 0 Base w/ Tray Divider Pull-Out (Inclu…" at bounding box center [399, 17] width 206 height 106
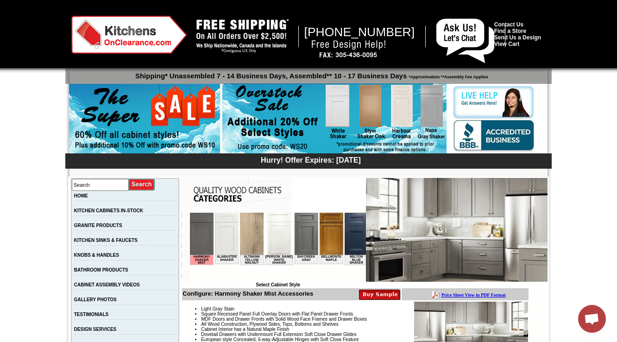
scroll to position [296, 0]
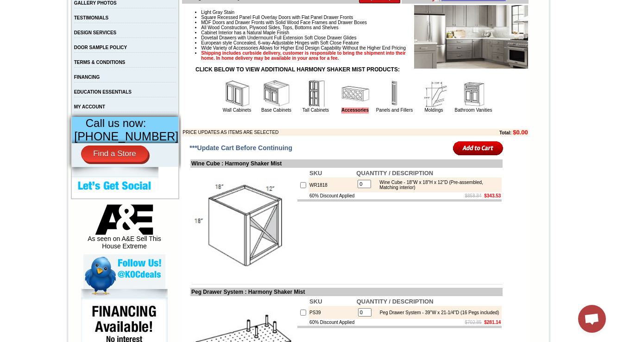
click at [302, 107] on img at bounding box center [316, 94] width 28 height 28
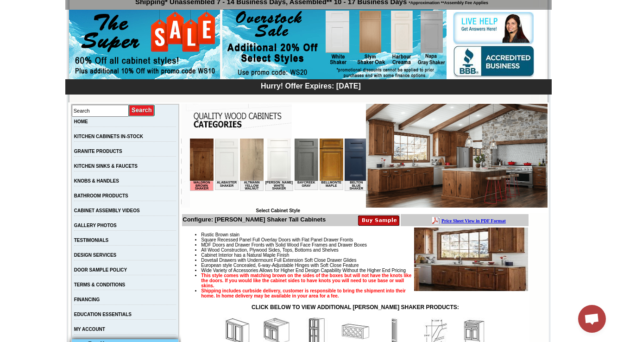
scroll to position [185, 0]
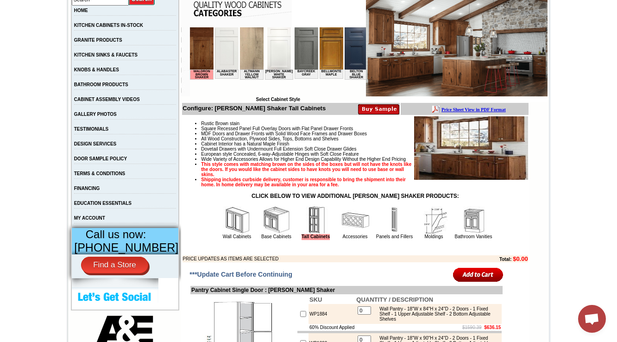
click at [264, 234] on img at bounding box center [276, 220] width 28 height 28
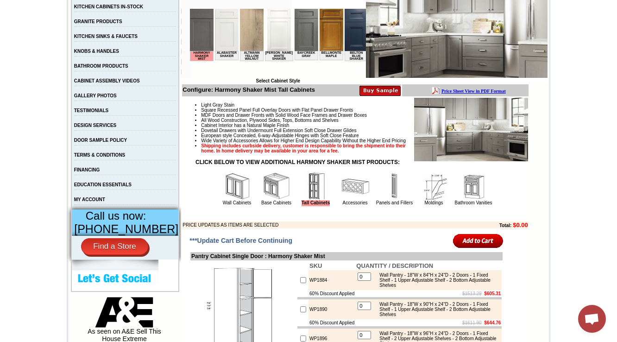
scroll to position [259, 0]
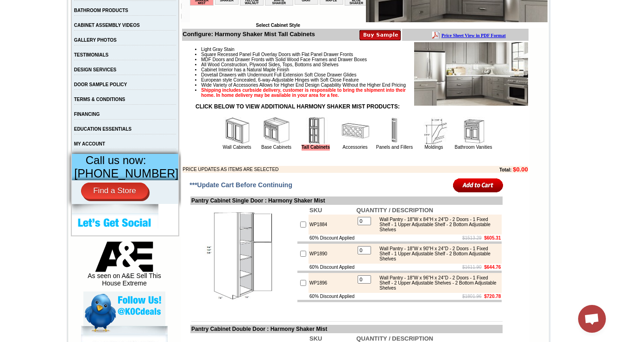
click at [267, 144] on img at bounding box center [276, 131] width 28 height 28
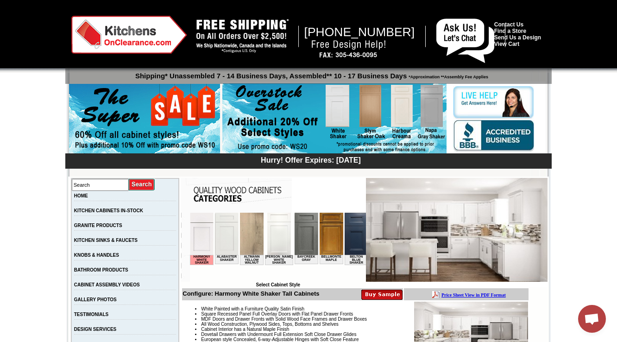
scroll to position [259, 0]
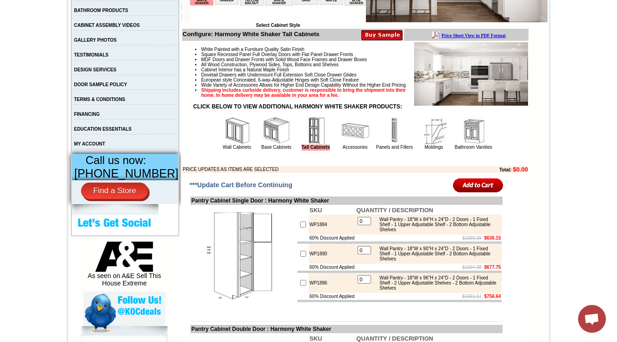
click at [262, 144] on img at bounding box center [276, 131] width 28 height 28
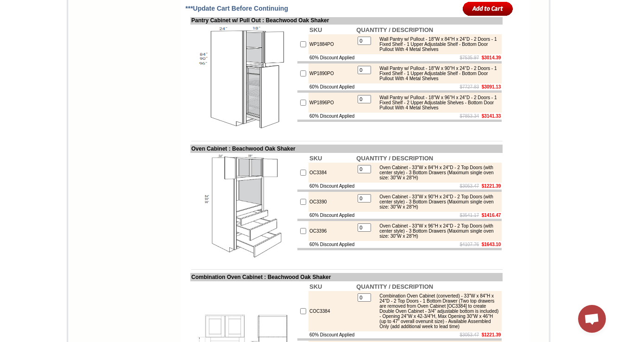
scroll to position [1111, 0]
click at [308, 55] on td "WP1884PO" at bounding box center [331, 45] width 47 height 20
copy td "WP1884PO"
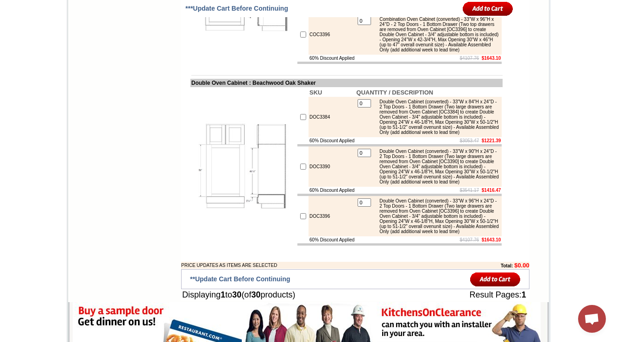
scroll to position [1555, 0]
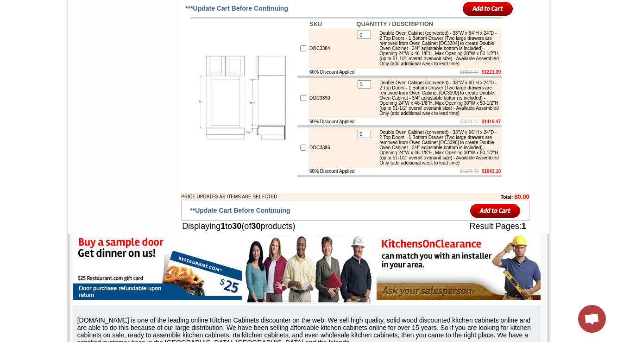
drag, startPoint x: 622, startPoint y: 229, endPoint x: 584, endPoint y: 127, distance: 108.5
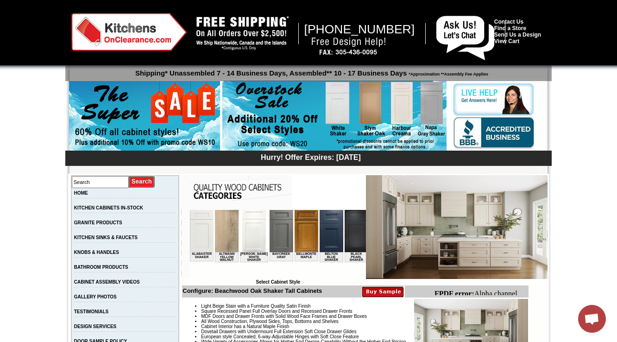
scroll to position [259, 0]
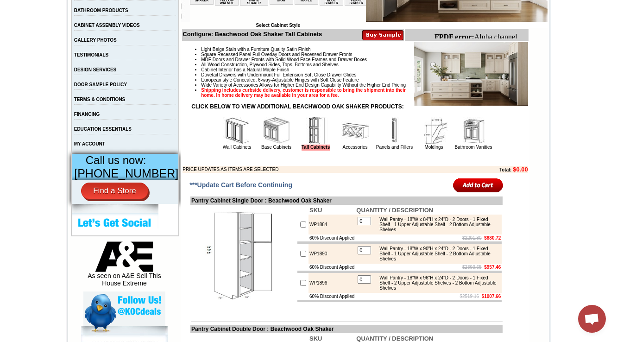
click at [272, 144] on img at bounding box center [276, 131] width 28 height 28
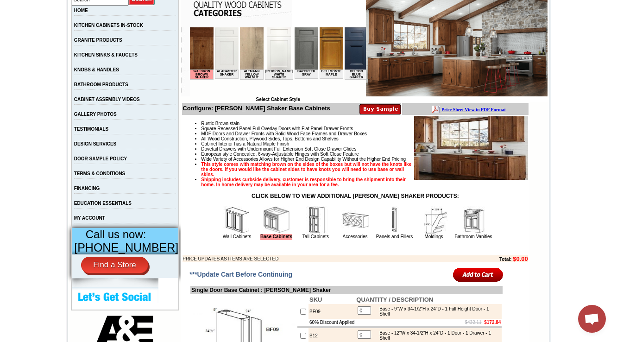
scroll to position [222, 0]
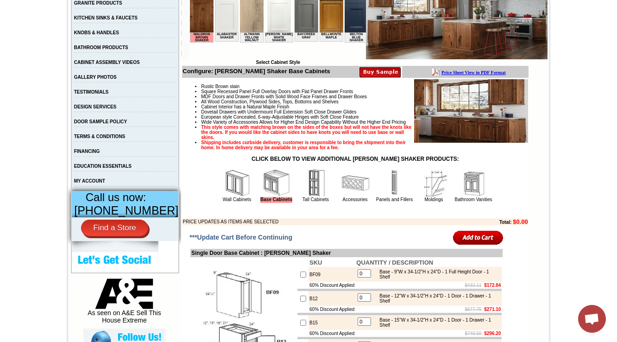
click at [341, 197] on img at bounding box center [355, 183] width 28 height 28
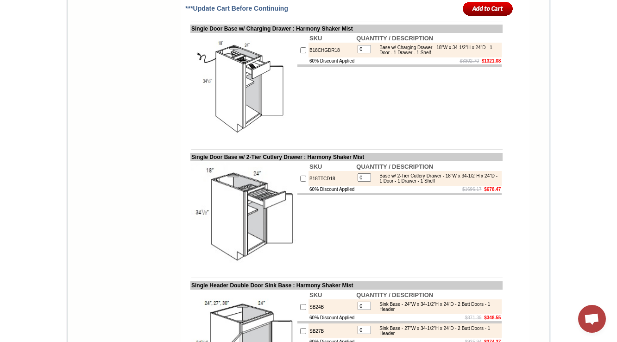
scroll to position [1163, 0]
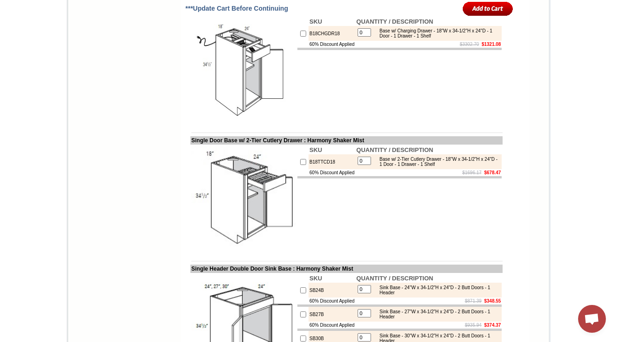
click at [320, 250] on td "SKU QUANTITY / DESCRIPTION B18TTCD18 0 Base w/ 2-Tier Cutlery Drawer - 18"W x 3…" at bounding box center [399, 197] width 206 height 106
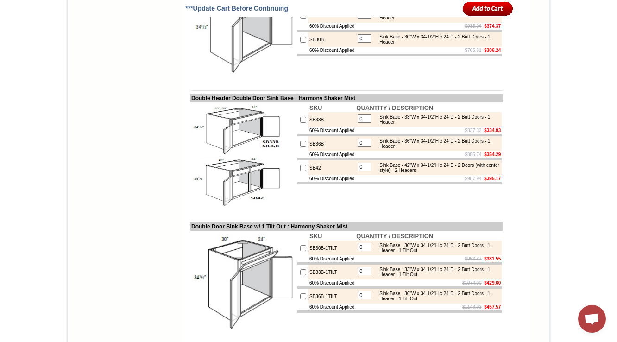
scroll to position [1200, 0]
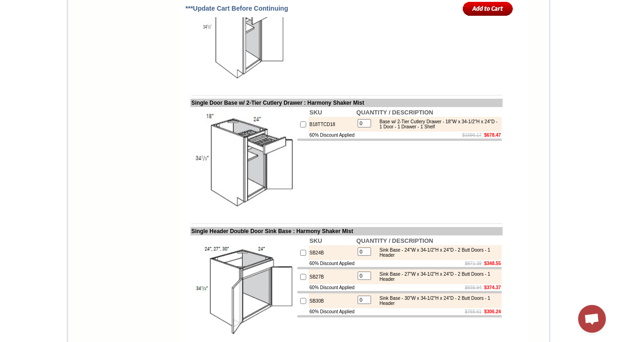
click at [348, 213] on td "SKU QUANTITY / DESCRIPTION B18TTCD18 0 Base w/ 2-Tier Cutlery Drawer - 18"W x 3…" at bounding box center [399, 160] width 206 height 106
click at [439, 138] on td "$1696.17 $678.47" at bounding box center [428, 134] width 146 height 7
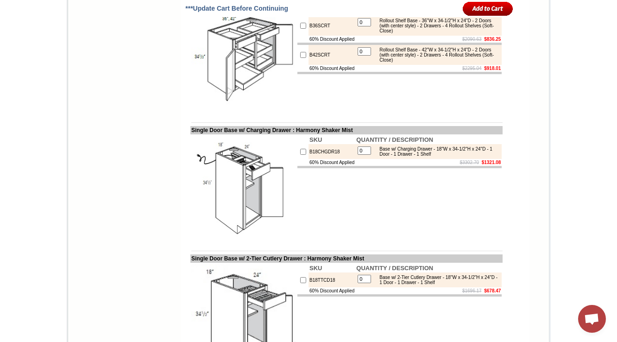
scroll to position [978, 0]
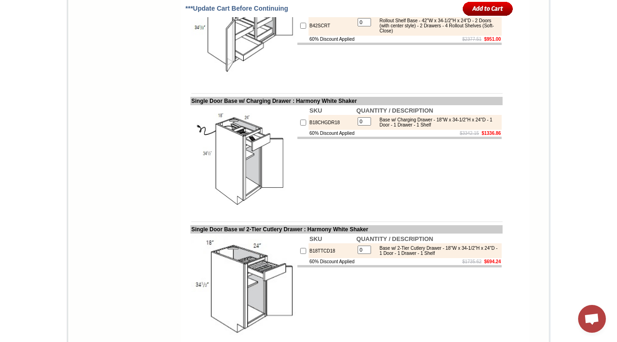
scroll to position [327, 0]
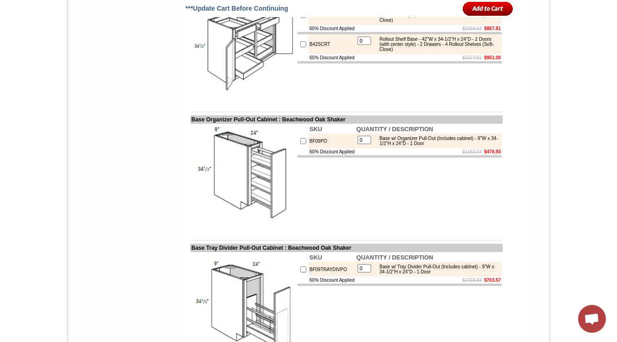
scroll to position [1074, 0]
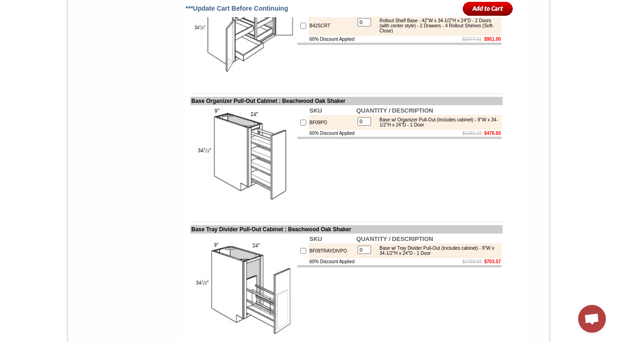
click at [308, 36] on td "B42SCRT" at bounding box center [331, 26] width 47 height 20
copy td "B42SCRT"
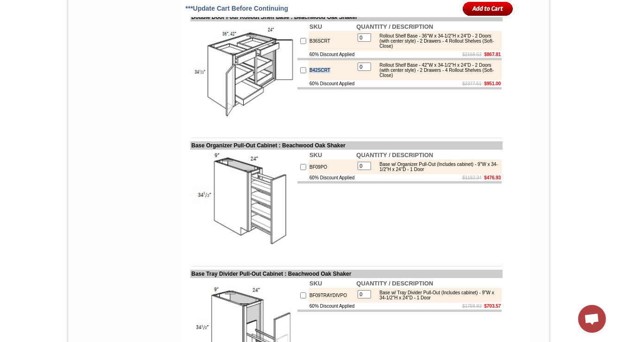
scroll to position [1000, 0]
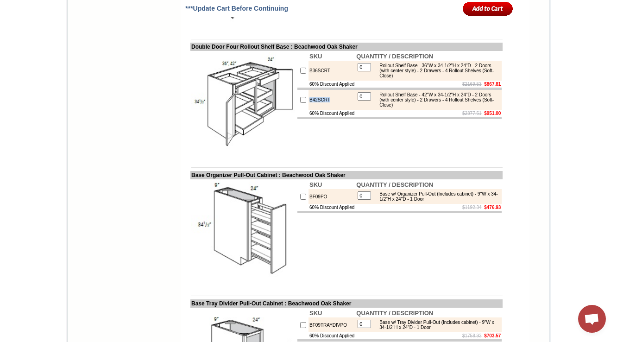
click at [313, 157] on td "SKU QUANTITY / DESCRIPTION B36SCRT 0 Rollout Shelf Base - 36"W x 34-1/2"H x 24"…" at bounding box center [399, 104] width 206 height 106
click at [308, 204] on td "BF09PO" at bounding box center [331, 196] width 47 height 15
copy td "BF09PO"
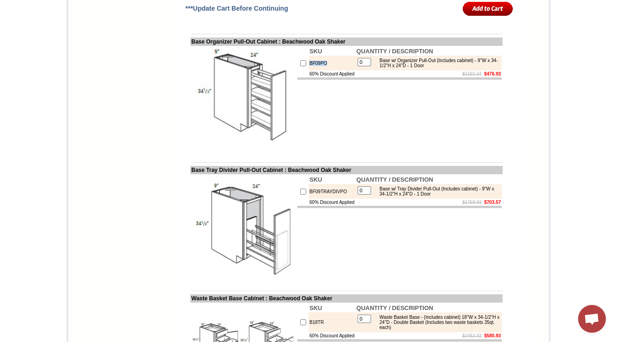
scroll to position [1148, 0]
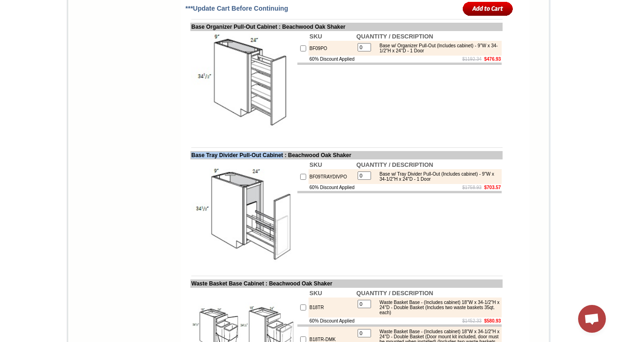
drag, startPoint x: 182, startPoint y: 201, endPoint x: 289, endPoint y: 202, distance: 106.5
click at [289, 159] on td "Base Tray Divider Pull-Out Cabinet : Beachwood Oak Shaker" at bounding box center [346, 155] width 312 height 8
copy td "Base Tray Divider Pull-Out Cabinet"
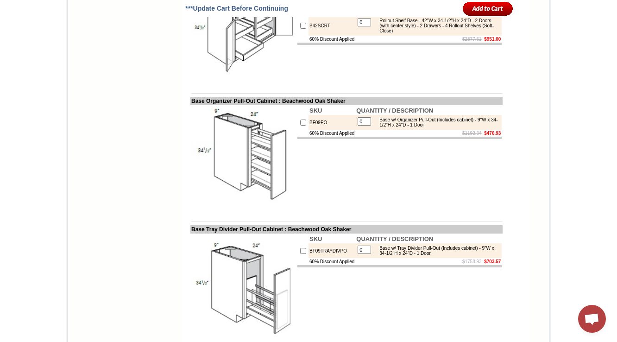
click at [315, 258] on td "BF09TRAYDIVPO" at bounding box center [331, 250] width 47 height 15
copy td "BF09TRAYDIVPO"
click at [350, 320] on td "SKU QUANTITY / DESCRIPTION BF09TRAYDIVPO 0 Base w/ Tray Divider Pull-Out (Inclu…" at bounding box center [399, 286] width 206 height 106
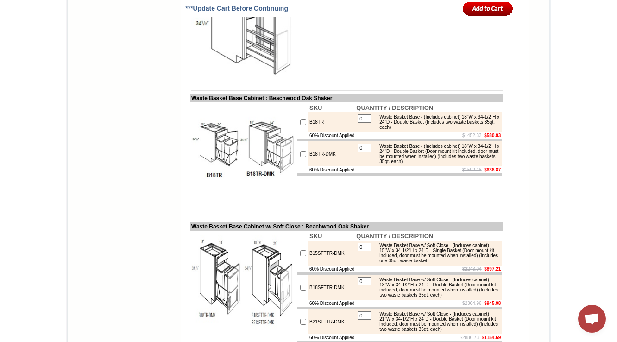
scroll to position [1296, 0]
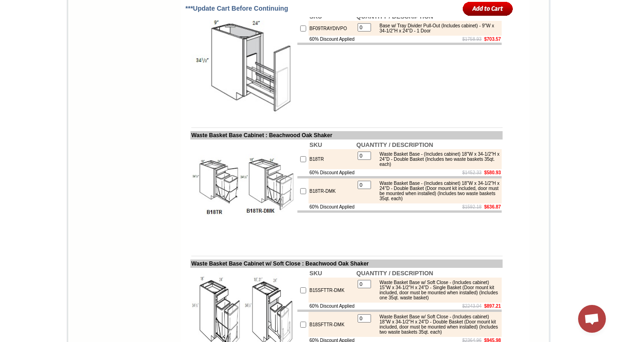
click at [239, 116] on img at bounding box center [243, 64] width 104 height 104
click at [274, 116] on img at bounding box center [243, 64] width 104 height 104
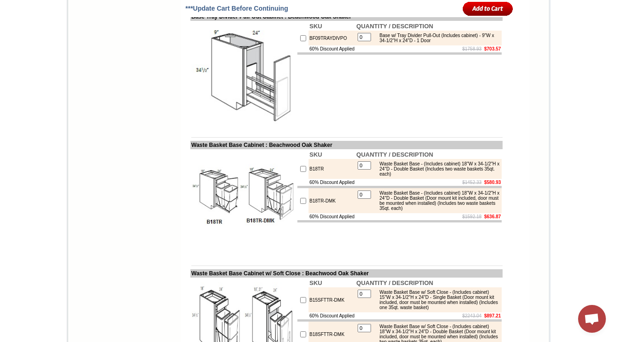
scroll to position [1290, 0]
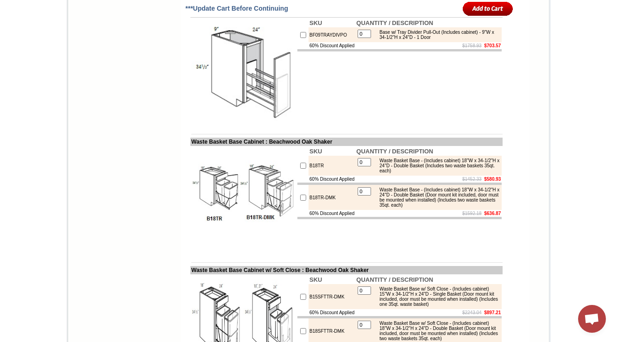
click at [309, 175] on td "B18TR" at bounding box center [331, 166] width 47 height 20
copy td "B18TR"
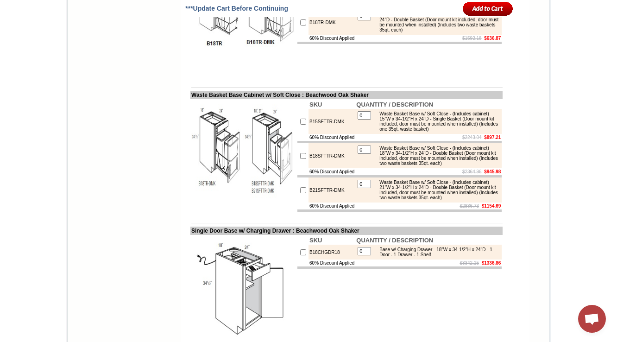
scroll to position [1475, 0]
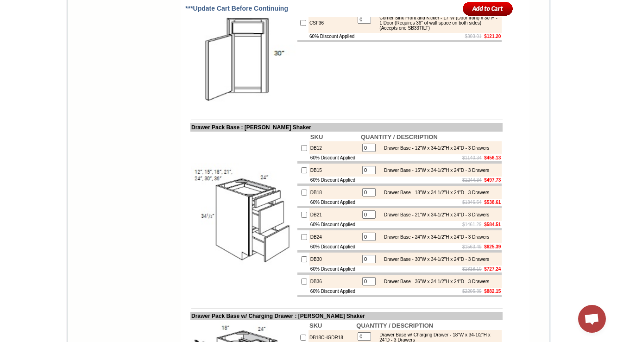
scroll to position [1926, 0]
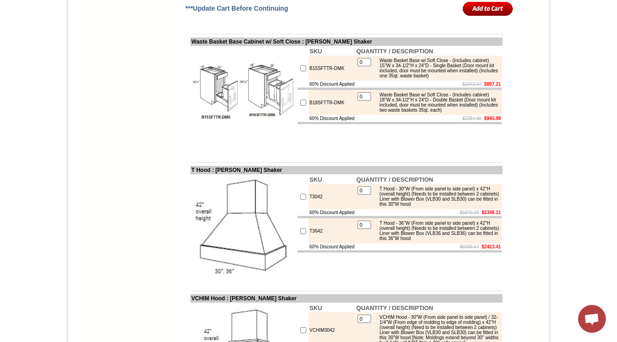
scroll to position [3786, 0]
